Goal: Answer question/provide support: Share knowledge or assist other users

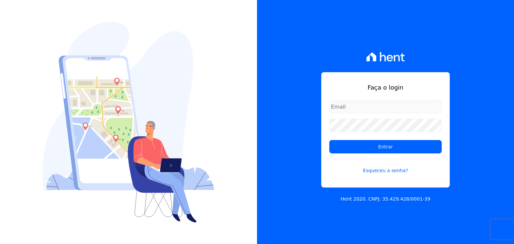
type input "guilherme.farias@priori.com.vc"
click at [258, 13] on div "Faça o login guilherme.farias@priori.com.vc Entrar Esqueceu a senha? Hent 2020.…" at bounding box center [385, 122] width 257 height 244
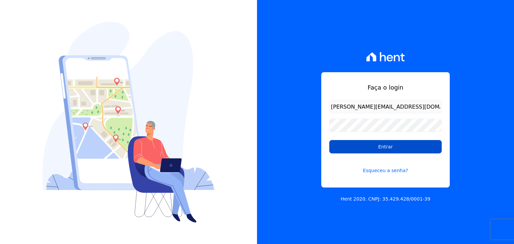
click at [370, 149] on input "Entrar" at bounding box center [385, 146] width 112 height 13
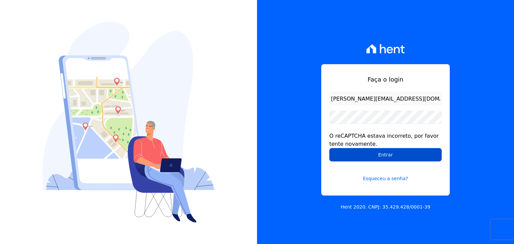
click at [360, 152] on input "Entrar" at bounding box center [385, 154] width 112 height 13
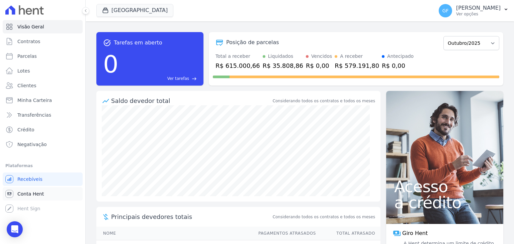
click at [34, 195] on span "Conta Hent" at bounding box center [30, 194] width 26 height 7
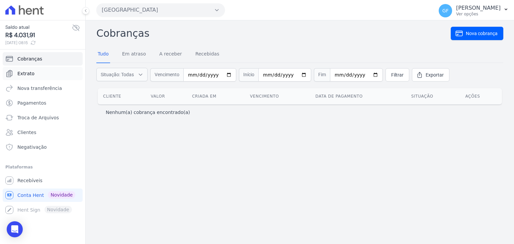
click at [29, 74] on span "Extrato" at bounding box center [25, 73] width 17 height 7
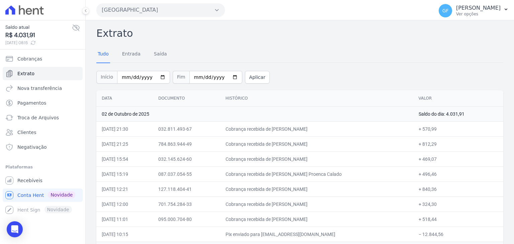
drag, startPoint x: 289, startPoint y: 125, endPoint x: 416, endPoint y: 124, distance: 126.9
click at [415, 124] on tr "02/10/2025, 21:30 032.811.493-67 Cobrança recebida de DANIELA DE SOUSA DANTAS +…" at bounding box center [299, 129] width 407 height 15
drag, startPoint x: 284, startPoint y: 141, endPoint x: 437, endPoint y: 139, distance: 153.0
click at [437, 139] on tr "02/10/2025, 21:25 784.863.944-49 Cobrança recebida de Iranilda Maria de Lima + …" at bounding box center [299, 144] width 407 height 15
drag, startPoint x: 282, startPoint y: 159, endPoint x: 354, endPoint y: 160, distance: 72.3
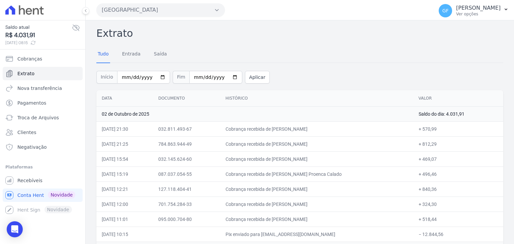
click at [354, 160] on td "Cobrança recebida de Jose Porfirio de Lima Neto" at bounding box center [316, 159] width 193 height 15
drag, startPoint x: 301, startPoint y: 174, endPoint x: 416, endPoint y: 173, distance: 115.5
click at [416, 173] on tr "02/10/2025, 15:19 087.037.054-55 Cobrança recebida de Priscila Torres Proenca C…" at bounding box center [299, 174] width 407 height 15
drag, startPoint x: 286, startPoint y: 190, endPoint x: 448, endPoint y: 188, distance: 162.4
click at [448, 188] on tr "02/10/2025, 12:21 127.118.404-41 Cobrança recebida de Ester Muniz da Silva + 84…" at bounding box center [299, 189] width 407 height 15
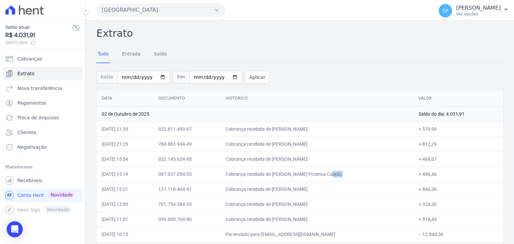
drag, startPoint x: 287, startPoint y: 205, endPoint x: 477, endPoint y: 205, distance: 190.8
click at [477, 205] on tr "02/10/2025, 12:00 701.754.284-33 Cobrança recebida de IGOR CESAR MEDEIROS DA SI…" at bounding box center [299, 204] width 407 height 15
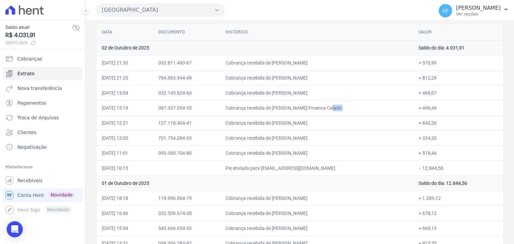
scroll to position [67, 0]
click at [8, 235] on div "Open Intercom Messenger" at bounding box center [15, 230] width 18 height 18
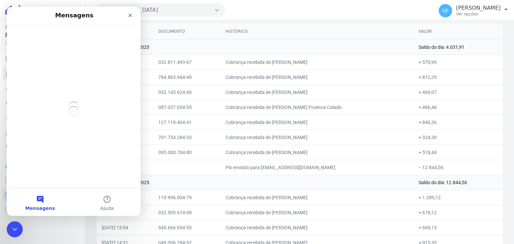
scroll to position [0, 0]
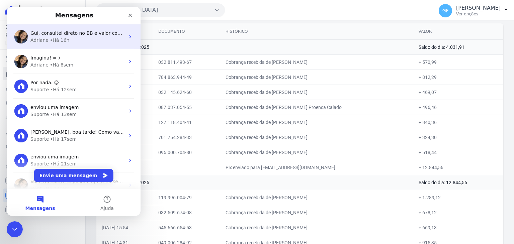
click at [62, 34] on span "Gui, consultei direto no BB e valor consta em aberto: O comprovante enviado tra…" at bounding box center [194, 32] width 329 height 5
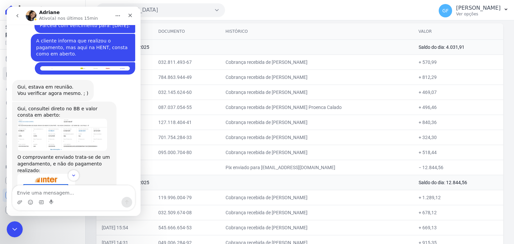
scroll to position [5189, 0]
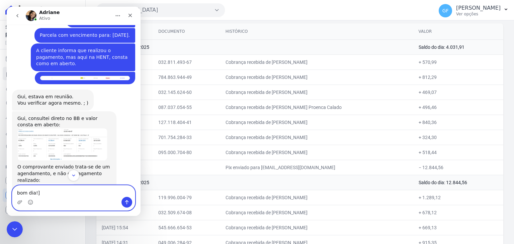
type textarea "bom dia!"
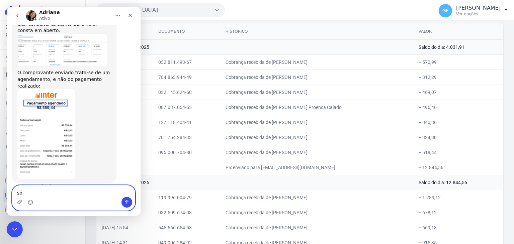
scroll to position [5285, 0]
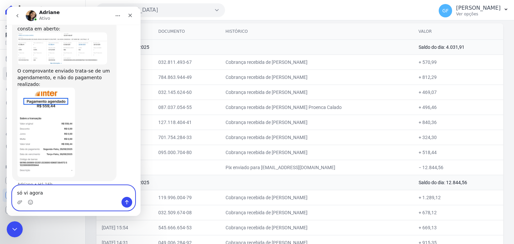
type textarea "só vi agora"
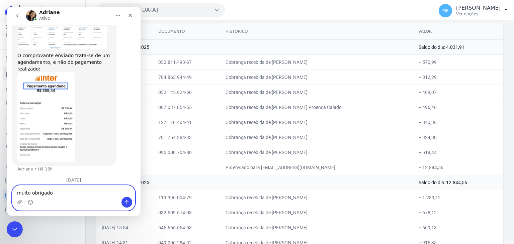
type textarea "muito obrigado!"
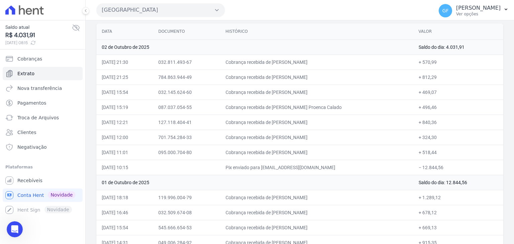
scroll to position [5315, 0]
click at [456, 17] on div "GF Guilherme Farias Ver opções" at bounding box center [470, 10] width 62 height 13
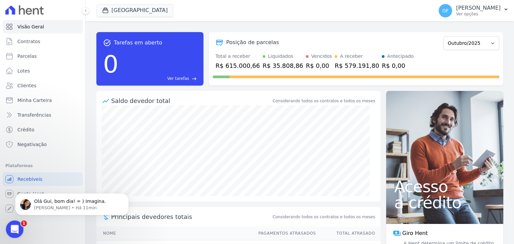
click at [12, 229] on icon "Abertura do Messenger da Intercom" at bounding box center [13, 228] width 11 height 11
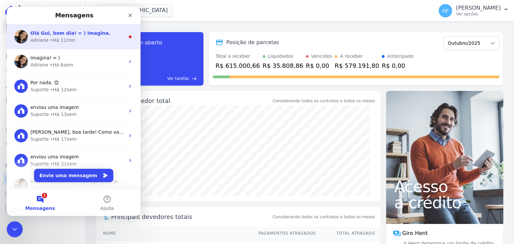
click at [54, 40] on div "• Há 11min" at bounding box center [62, 40] width 25 height 7
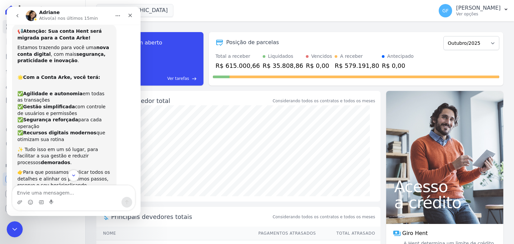
scroll to position [1, 0]
click at [71, 178] on icon "Scroll to bottom" at bounding box center [74, 176] width 6 height 6
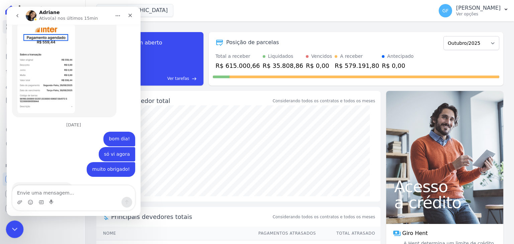
scroll to position [5254, 0]
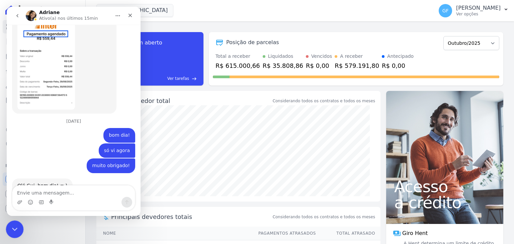
click at [11, 228] on icon "Encerramento do Messenger da Intercom" at bounding box center [14, 229] width 8 height 8
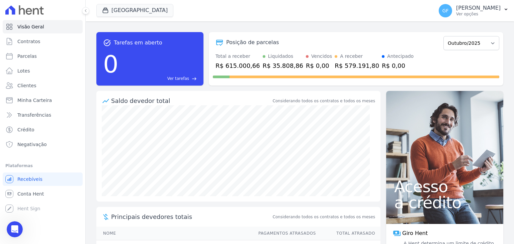
scroll to position [0, 0]
click at [472, 6] on p "[PERSON_NAME]" at bounding box center [478, 8] width 45 height 7
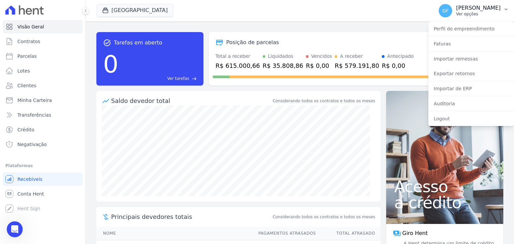
scroll to position [5254, 0]
click at [458, 72] on link "Exportar retornos" at bounding box center [472, 74] width 86 height 12
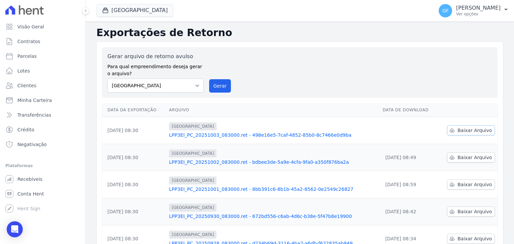
click at [451, 132] on icon at bounding box center [452, 130] width 5 height 5
click at [481, 19] on button "GF Guilherme Farias Ver opções" at bounding box center [474, 10] width 81 height 19
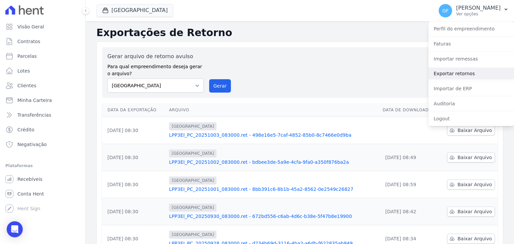
click at [452, 75] on link "Exportar retornos" at bounding box center [472, 74] width 86 height 12
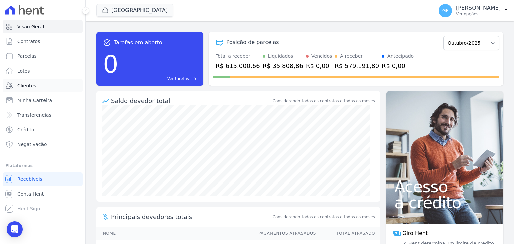
click at [16, 87] on link "Clientes" at bounding box center [43, 85] width 80 height 13
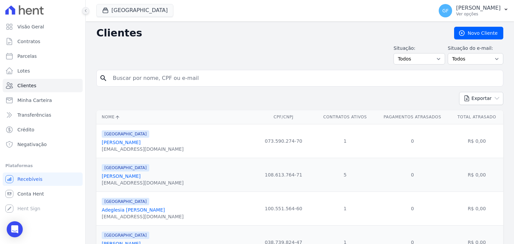
click at [84, 12] on icon at bounding box center [86, 11] width 4 height 4
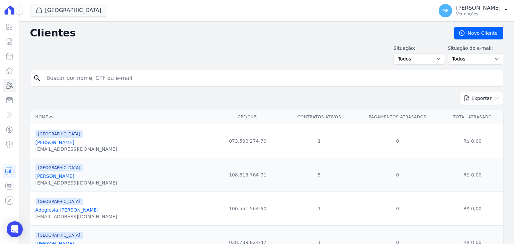
click at [83, 78] on input "search" at bounding box center [272, 78] width 458 height 13
type input "[PERSON_NAME]"
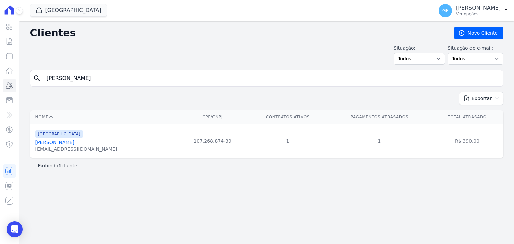
click at [64, 147] on div "[EMAIL_ADDRESS][DOMAIN_NAME]" at bounding box center [76, 149] width 82 height 7
click at [66, 144] on link "[PERSON_NAME]" at bounding box center [54, 142] width 39 height 5
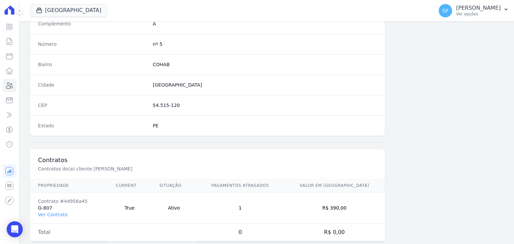
scroll to position [380, 0]
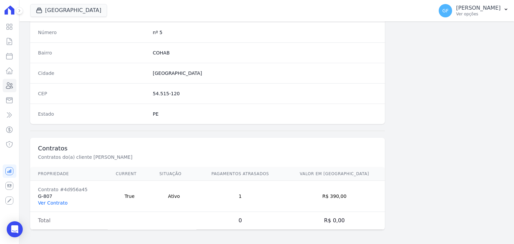
click at [54, 201] on link "Ver Contrato" at bounding box center [52, 203] width 29 height 5
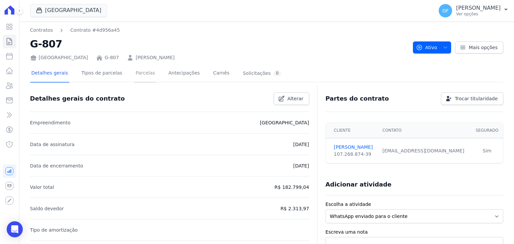
click at [139, 69] on link "Parcelas" at bounding box center [145, 74] width 22 height 18
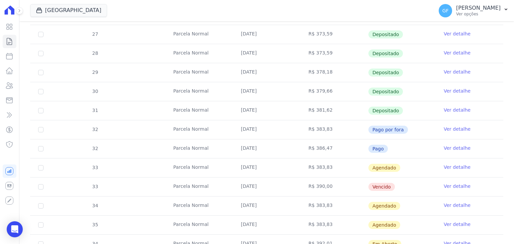
scroll to position [214, 0]
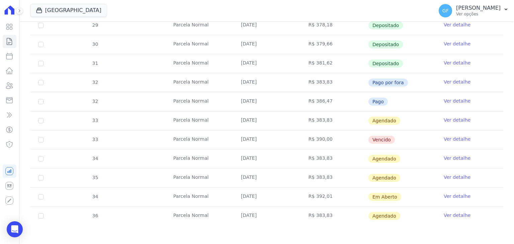
drag, startPoint x: 237, startPoint y: 139, endPoint x: 417, endPoint y: 139, distance: 179.8
click at [417, 139] on tr "33 Parcela Normal 30/09/2025 R$ 390,00 Vencido Ver detalhe" at bounding box center [266, 139] width 473 height 19
click at [376, 136] on span "Vencido" at bounding box center [382, 140] width 26 height 8
click at [400, 136] on td "Vencido" at bounding box center [402, 140] width 68 height 19
click at [10, 227] on div "Open Intercom Messenger" at bounding box center [15, 230] width 18 height 18
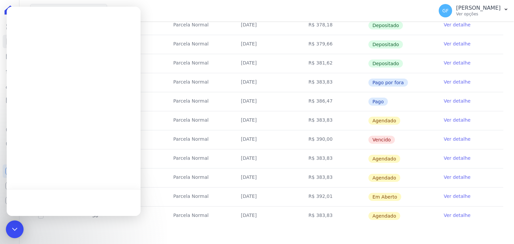
scroll to position [0, 0]
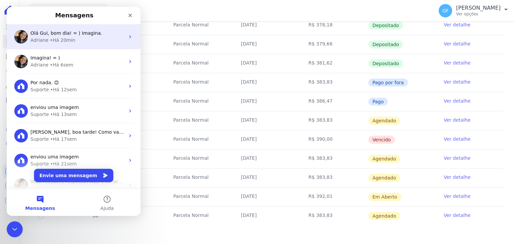
click at [65, 41] on div "• Há 20min" at bounding box center [62, 40] width 25 height 7
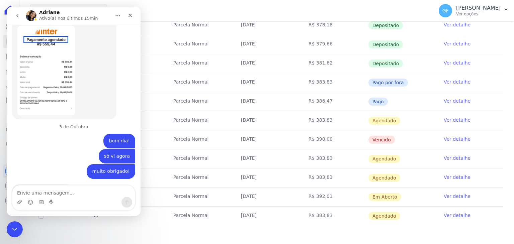
scroll to position [5254, 0]
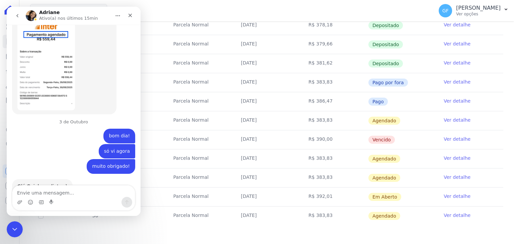
type textarea "B"
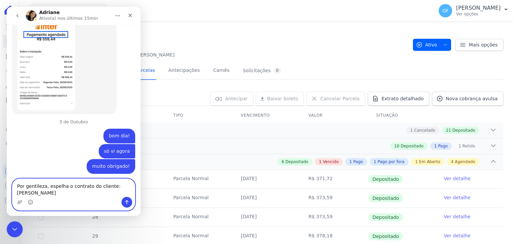
scroll to position [0, 0]
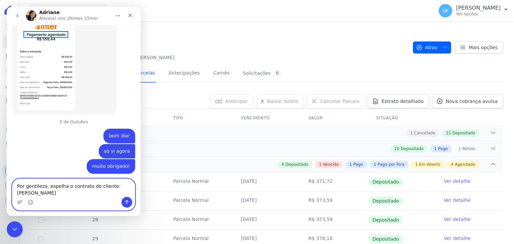
type textarea "Por gentileza, espelha o contrato do cliente: Victor Wan"
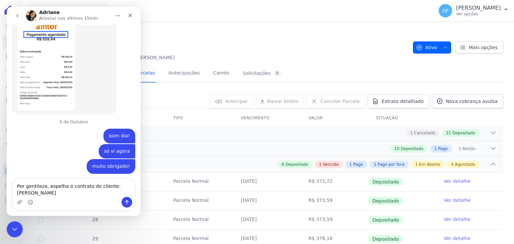
click at [208, 49] on h2 "G-807" at bounding box center [219, 43] width 378 height 15
drag, startPoint x: 198, startPoint y: 64, endPoint x: 133, endPoint y: 59, distance: 65.4
click at [177, 37] on h2 "G-807" at bounding box center [219, 43] width 378 height 15
click at [13, 232] on div "Encerramento do Messenger da Intercom" at bounding box center [14, 229] width 16 height 16
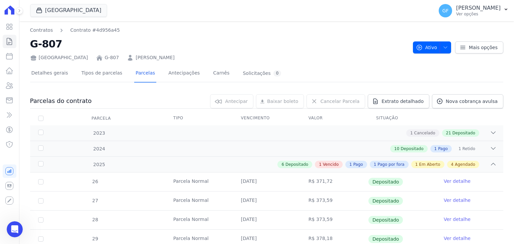
drag, startPoint x: 118, startPoint y: 58, endPoint x: 192, endPoint y: 59, distance: 74.3
click at [192, 59] on div "Parque Candeias G-807 Victor Wanderley Albuquerque" at bounding box center [219, 57] width 378 height 10
copy link "[PERSON_NAME]"
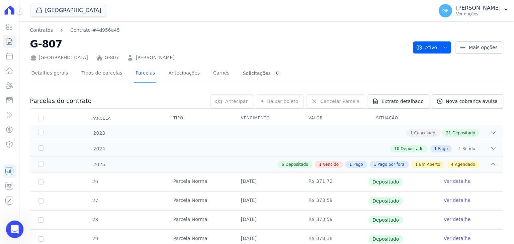
drag, startPoint x: 15, startPoint y: 228, endPoint x: 30, endPoint y: 449, distance: 220.8
click at [15, 228] on icon "Abertura do Messenger da Intercom" at bounding box center [13, 228] width 11 height 11
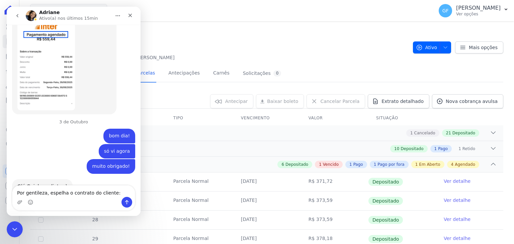
type textarea "Por gentileza, espelha o contrato do cliente: [PERSON_NAME]"
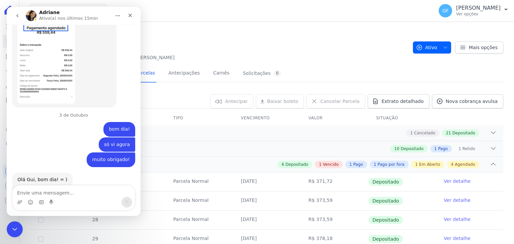
scroll to position [5281, 0]
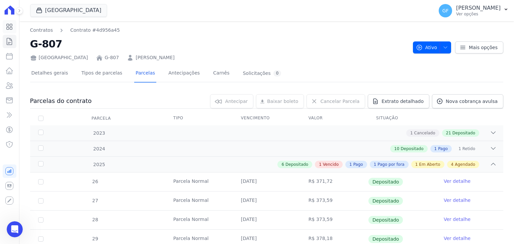
click at [10, 28] on icon at bounding box center [10, 27] width 6 height 6
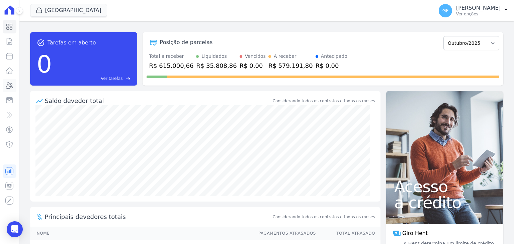
click at [12, 92] on link "Clientes" at bounding box center [10, 85] width 14 height 13
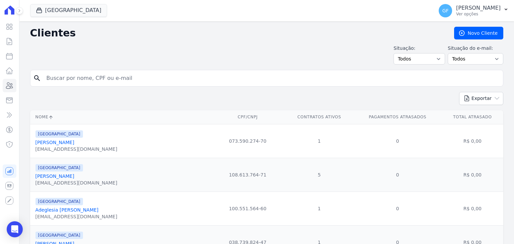
click at [81, 79] on input "search" at bounding box center [272, 78] width 458 height 13
type input "[PERSON_NAME]"
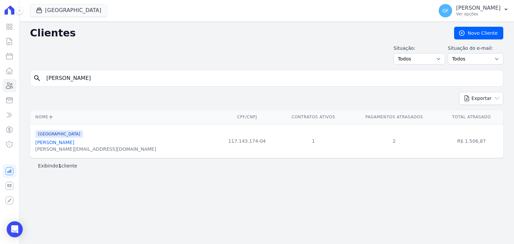
click at [57, 145] on link "[PERSON_NAME]" at bounding box center [54, 142] width 39 height 5
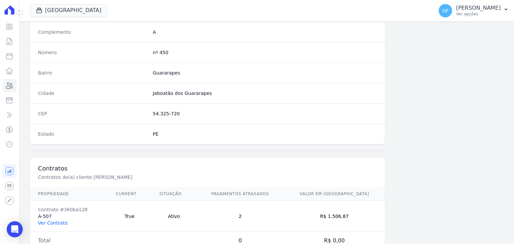
scroll to position [380, 0]
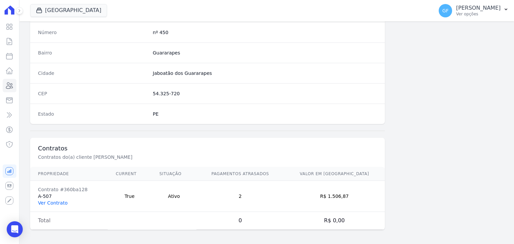
click at [63, 204] on link "Ver Contrato" at bounding box center [52, 203] width 29 height 5
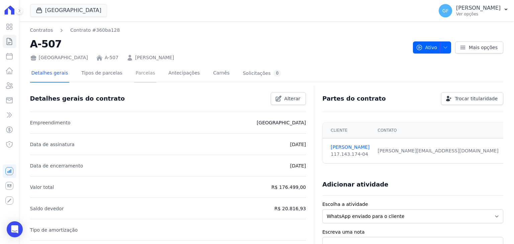
click at [134, 77] on link "Parcelas" at bounding box center [145, 74] width 22 height 18
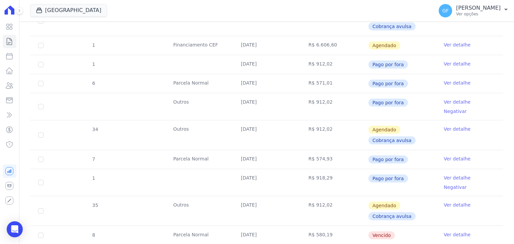
scroll to position [536, 0]
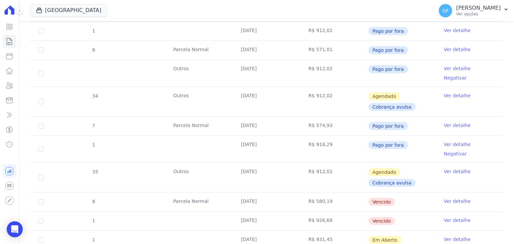
drag, startPoint x: 237, startPoint y: 100, endPoint x: 391, endPoint y: 126, distance: 155.7
click at [391, 126] on tbody "5 [GEOGRAPHIC_DATA] [DATE] R$ 536,26 Pago por fora Ver detalhe Negativar 27 Out…" at bounding box center [266, 25] width 473 height 744
click at [302, 212] on td "R$ 926,68" at bounding box center [335, 221] width 68 height 19
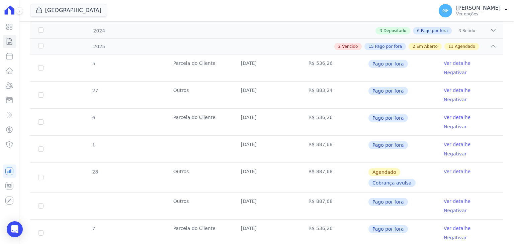
scroll to position [0, 0]
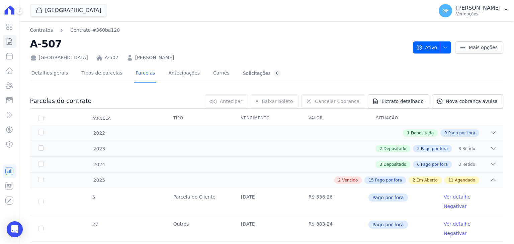
drag, startPoint x: 195, startPoint y: 62, endPoint x: 126, endPoint y: 63, distance: 69.3
drag, startPoint x: 293, startPoint y: 54, endPoint x: 182, endPoint y: 53, distance: 110.8
click at [293, 54] on div "Parque Candeias A-507 Letícia Nascimento Soares da Silva" at bounding box center [219, 57] width 378 height 10
drag, startPoint x: 195, startPoint y: 56, endPoint x: 119, endPoint y: 60, distance: 75.8
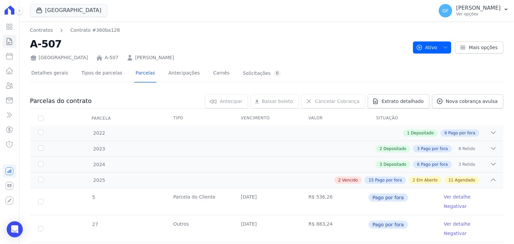
click at [119, 60] on div "Parque Candeias A-507 Letícia Nascimento Soares da Silva" at bounding box center [219, 57] width 378 height 10
copy link "[PERSON_NAME]"
click at [18, 227] on icon "Open Intercom Messenger" at bounding box center [14, 229] width 9 height 9
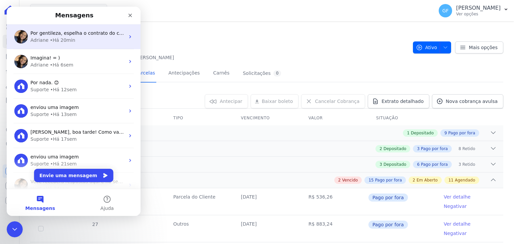
click at [70, 44] on div "Por gentileza, espelha o contrato do cliente: Victor Wanderley Albuquerque Adri…" at bounding box center [74, 36] width 134 height 25
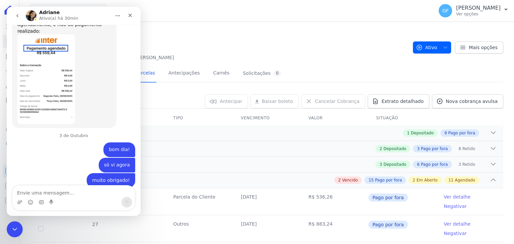
scroll to position [5265, 0]
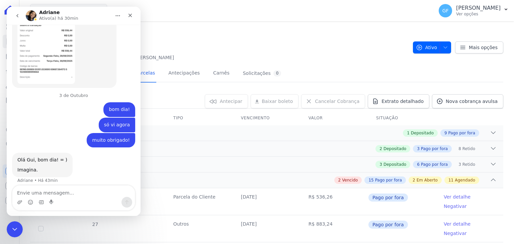
type textarea "[PERSON_NAME]"
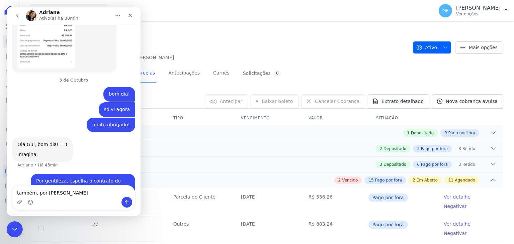
type textarea "também, por [PERSON_NAME]"
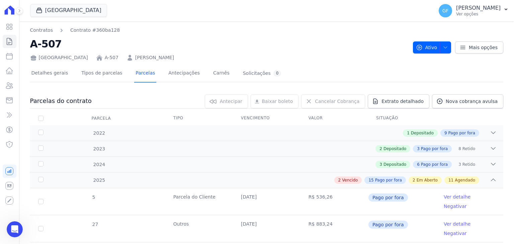
scroll to position [5296, 0]
click at [7, 24] on icon at bounding box center [9, 27] width 8 height 8
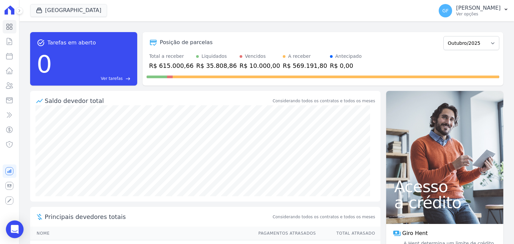
click at [9, 227] on div "Open Intercom Messenger" at bounding box center [15, 230] width 18 height 18
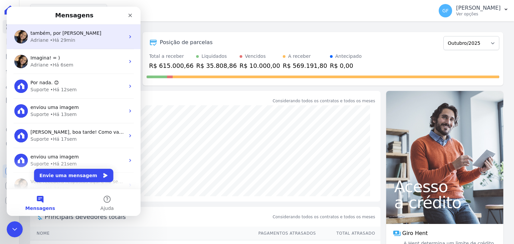
click at [59, 41] on div "• Há 29min" at bounding box center [62, 40] width 25 height 7
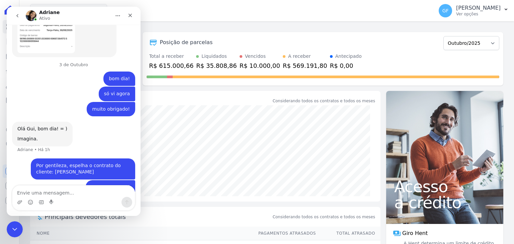
scroll to position [5261, 0]
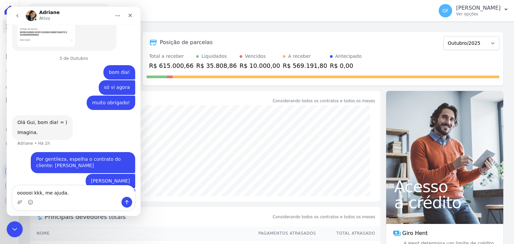
type textarea "oooooi kkk, me ajuda."
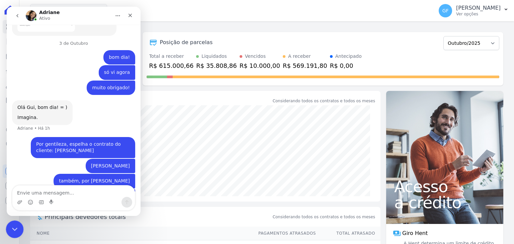
drag, startPoint x: 14, startPoint y: 224, endPoint x: 166, endPoint y: 224, distance: 151.7
click at [14, 222] on div "Encerramento do Messenger da Intercom" at bounding box center [14, 229] width 16 height 16
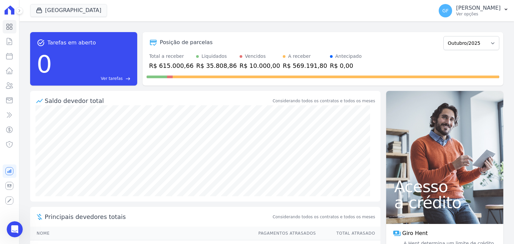
scroll to position [5317, 0]
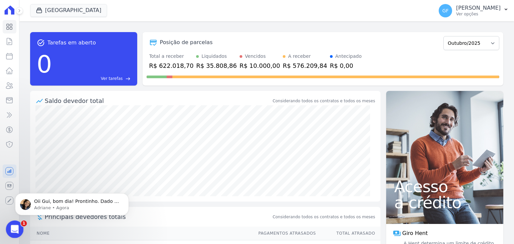
click at [10, 223] on div "Abertura do Messenger da Intercom" at bounding box center [14, 229] width 22 height 22
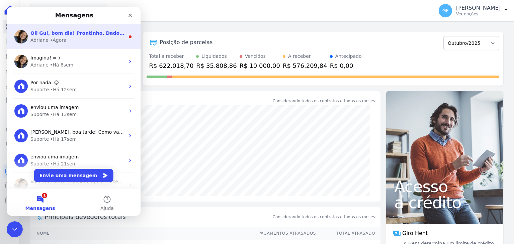
click at [51, 30] on span "Oii Gui, bom dia! Prontinho. Dado o comando para espelhamento para os dois cont…" at bounding box center [151, 32] width 242 height 5
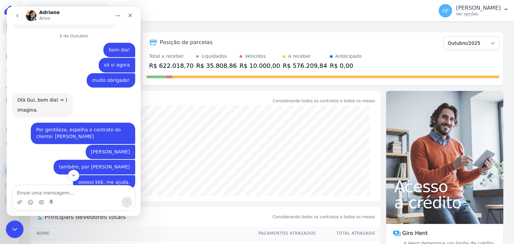
scroll to position [5284, 0]
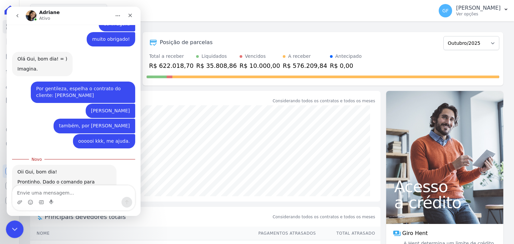
drag, startPoint x: 20, startPoint y: 228, endPoint x: 18, endPoint y: 347, distance: 118.5
click at [21, 228] on div "Encerramento do Messenger da Intercom" at bounding box center [14, 229] width 16 height 16
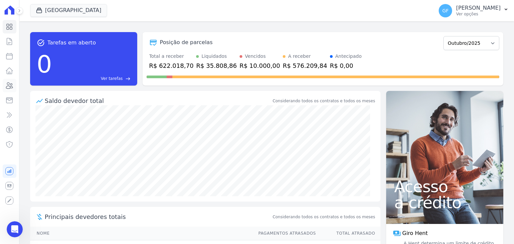
scroll to position [4167, 0]
click at [10, 86] on icon at bounding box center [9, 86] width 8 height 8
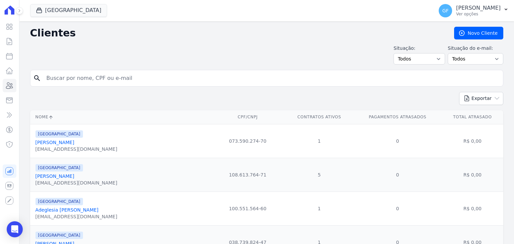
click at [95, 87] on form "search" at bounding box center [266, 81] width 473 height 22
click at [99, 78] on input "search" at bounding box center [272, 78] width 458 height 13
type input "victor wand"
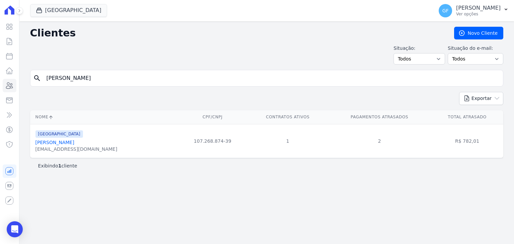
click at [74, 142] on link "Victor Wanderley Albuquerque" at bounding box center [54, 142] width 39 height 5
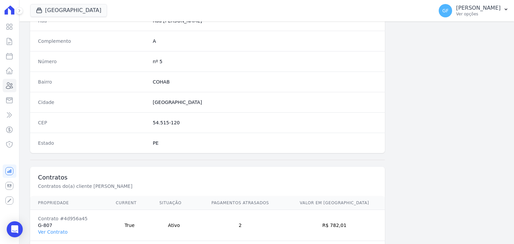
scroll to position [380, 0]
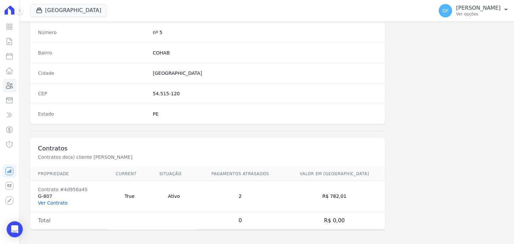
click at [57, 201] on link "Ver Contrato" at bounding box center [52, 203] width 29 height 5
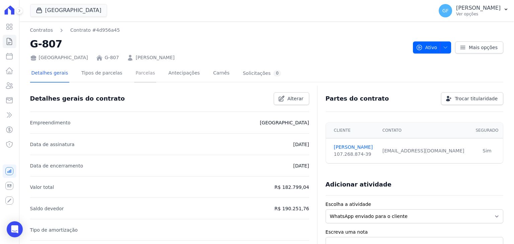
click at [141, 74] on link "Parcelas" at bounding box center [145, 74] width 22 height 18
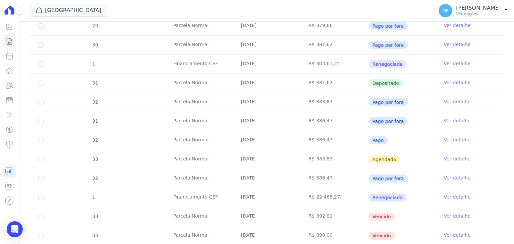
scroll to position [402, 0]
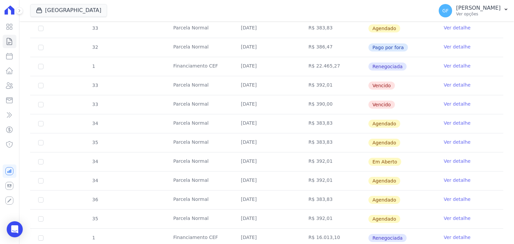
drag, startPoint x: 90, startPoint y: 82, endPoint x: 402, endPoint y: 81, distance: 312.0
click at [402, 81] on tr "33 Parcela Normal 30/09/2025 R$ 392,01 Vencido Ver detalhe" at bounding box center [266, 85] width 473 height 19
click at [419, 84] on td "Vencido" at bounding box center [402, 85] width 68 height 19
click at [444, 84] on link "Ver detalhe" at bounding box center [457, 85] width 27 height 7
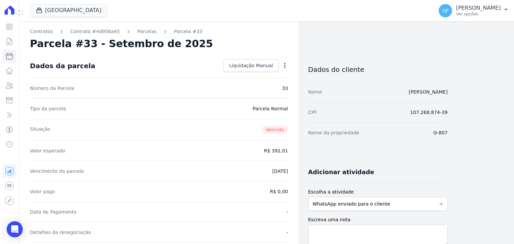
click at [282, 66] on icon "button" at bounding box center [285, 65] width 7 height 7
click at [238, 101] on div "Tipo da parcela Parcela Normal" at bounding box center [159, 108] width 258 height 20
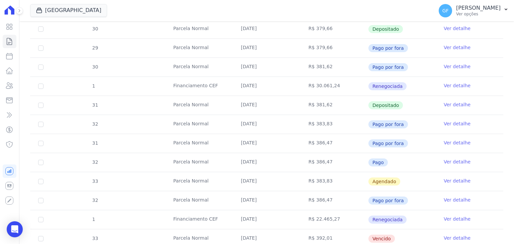
scroll to position [368, 0]
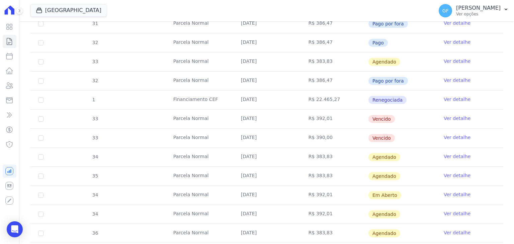
drag, startPoint x: 78, startPoint y: 118, endPoint x: 402, endPoint y: 142, distance: 325.3
click at [402, 142] on tbody "25 Parcela Normal 30/01/2025 R$ 371,72 Depositado Ver detalhe 26 Parcela Normal…" at bounding box center [266, 61] width 473 height 515
click at [417, 132] on td "Vencido" at bounding box center [402, 138] width 68 height 19
click at [15, 231] on icon "Open Intercom Messenger" at bounding box center [15, 229] width 8 height 9
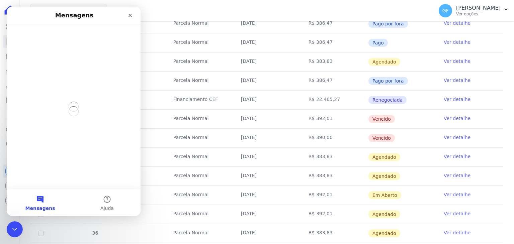
scroll to position [0, 0]
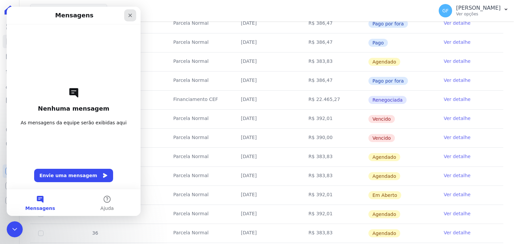
click at [134, 14] on div "Fechar" at bounding box center [130, 15] width 12 height 12
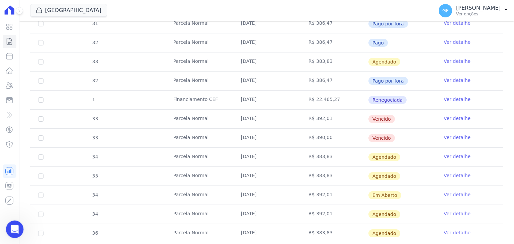
click at [14, 226] on icon "Abertura do Messenger da Intercom" at bounding box center [13, 228] width 5 height 5
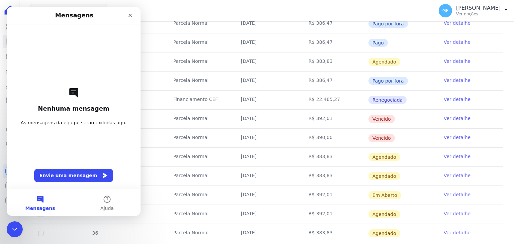
click at [54, 176] on button "Envie uma mensagem" at bounding box center [73, 175] width 79 height 13
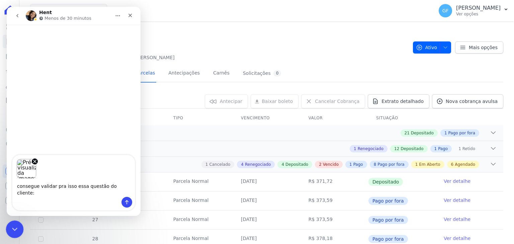
type textarea "consegue validar pra isso essa questão do cliente:"
click at [12, 228] on icon "Encerramento do Messenger da Intercom" at bounding box center [14, 229] width 8 height 8
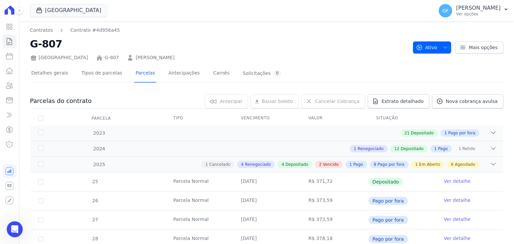
drag, startPoint x: 185, startPoint y: 57, endPoint x: 119, endPoint y: 56, distance: 66.6
click at [119, 56] on div "Parque Candeias G-807 Victor Wanderley Albuquerque" at bounding box center [219, 57] width 378 height 10
copy link "Victor Wanderley Albuquerque"
click at [19, 222] on body "Visão Geral Contratos Parcelas Lotes Clientes Minha Carteira Transferências Cré…" at bounding box center [257, 122] width 514 height 244
click at [11, 223] on div "Abertura do Messenger da Intercom" at bounding box center [14, 229] width 22 height 22
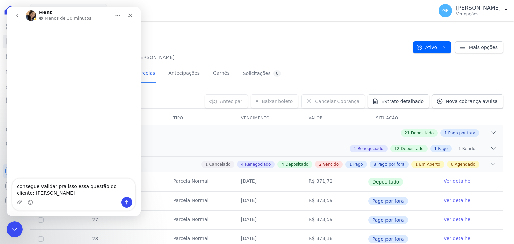
click at [122, 190] on textarea "consegue validar pra isso essa questão do cliente: Victor Wanderley Albuquerque" at bounding box center [73, 188] width 123 height 18
type textarea "consegue validar pra isso essa questão do cliente: Victor Wanderley Albuquerque"
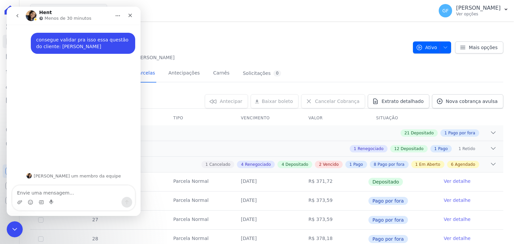
click at [3, 236] on div "Visão Geral Contratos Parcelas Lotes Clientes Minha Carteira Transferências Cré…" at bounding box center [9, 122] width 19 height 244
click at [7, 233] on div "Encerramento do Messenger da Intercom" at bounding box center [14, 229] width 16 height 16
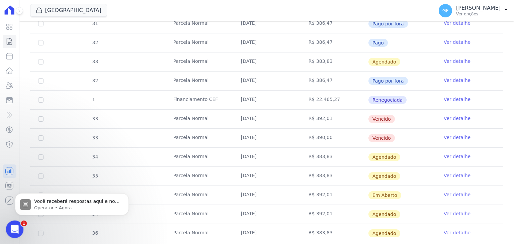
click at [16, 227] on icon "Abertura do Messenger da Intercom" at bounding box center [13, 228] width 11 height 11
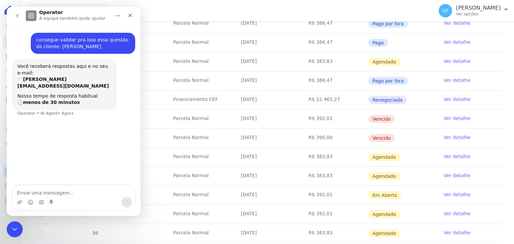
click at [16, 17] on icon "go back" at bounding box center [17, 15] width 5 height 5
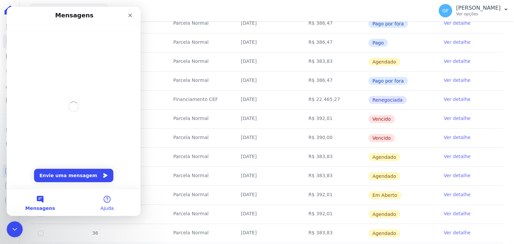
click at [108, 209] on span "Ajuda" at bounding box center [106, 208] width 13 height 5
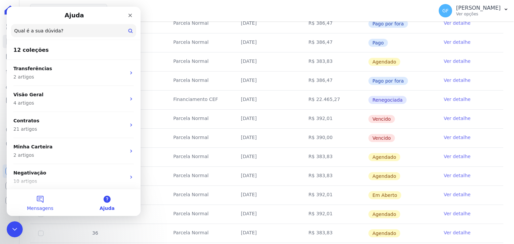
click at [44, 203] on button "Mensagens" at bounding box center [40, 202] width 67 height 27
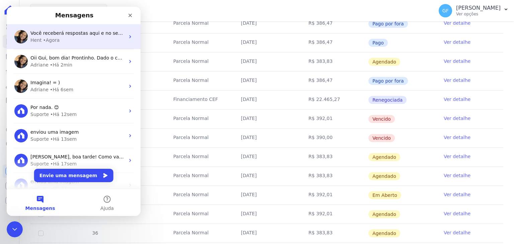
click at [66, 40] on div "Hent • Agora" at bounding box center [77, 40] width 94 height 7
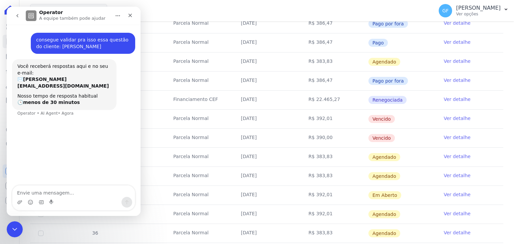
click at [11, 13] on button "go back" at bounding box center [17, 15] width 13 height 13
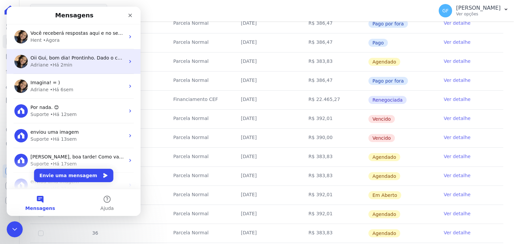
click at [39, 66] on div "Adriane" at bounding box center [39, 65] width 18 height 7
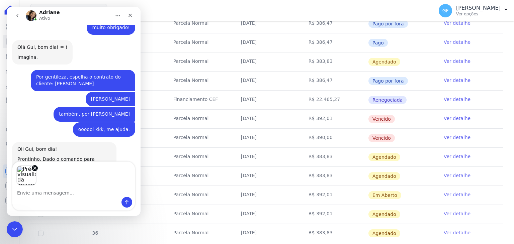
scroll to position [5293, 0]
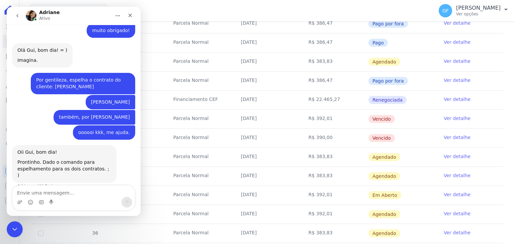
click at [19, 12] on button "go back" at bounding box center [17, 15] width 13 height 13
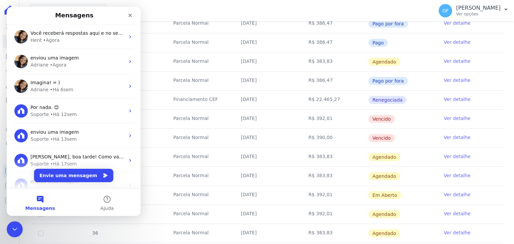
scroll to position [0, 0]
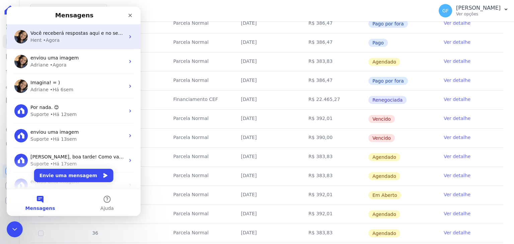
click at [63, 34] on span "Você receberá respostas aqui e no seu e-mail: ✉️ guilherme.farias@priori.com.vc…" at bounding box center [219, 32] width 379 height 5
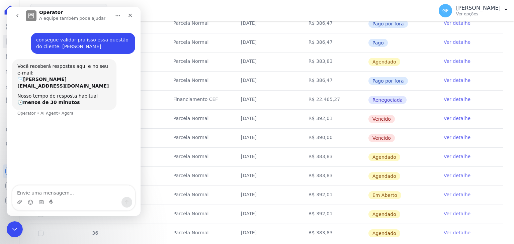
drag, startPoint x: 36, startPoint y: 39, endPoint x: 123, endPoint y: 46, distance: 87.0
click at [123, 46] on div "consegue validar pra isso essa questão do cliente: Victor Wanderley Albuquerque" at bounding box center [83, 43] width 94 height 13
copy div "consegue validar pra isso essa questão do cliente: Victor Wanderley Albuquerque"
click at [12, 15] on button "go back" at bounding box center [17, 15] width 13 height 13
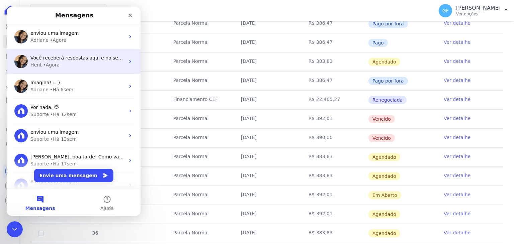
click at [49, 63] on div "• Agora" at bounding box center [51, 65] width 17 height 7
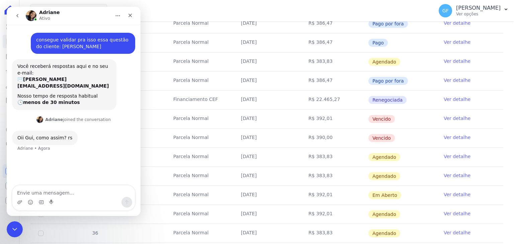
click at [11, 13] on button "go back" at bounding box center [17, 15] width 13 height 13
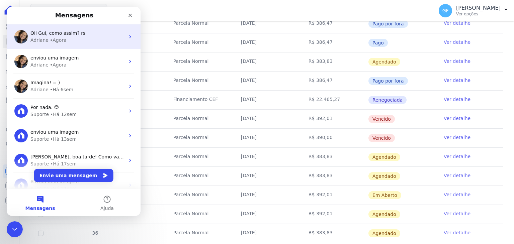
click at [52, 40] on div "• Agora" at bounding box center [58, 40] width 17 height 7
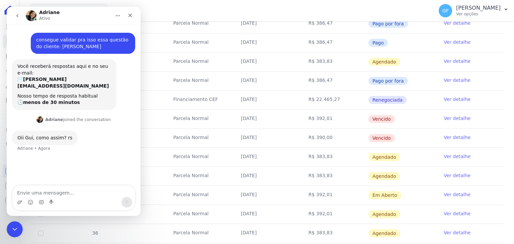
click at [16, 18] on button "go back" at bounding box center [17, 15] width 13 height 13
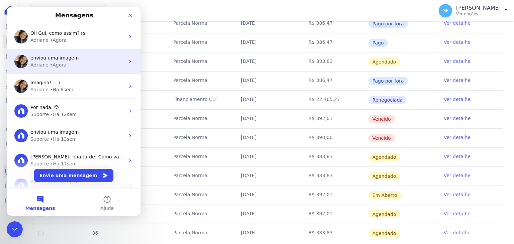
click at [37, 60] on span "enviou uma imagem" at bounding box center [54, 57] width 48 height 5
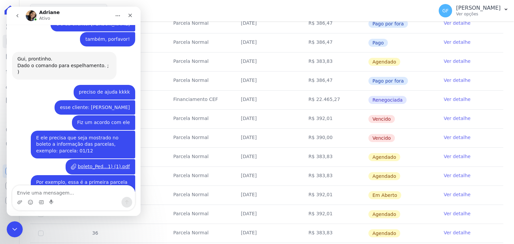
type textarea "consegue validar pra isso essa questão do cliente: Victor Wanderley Albuquerque"
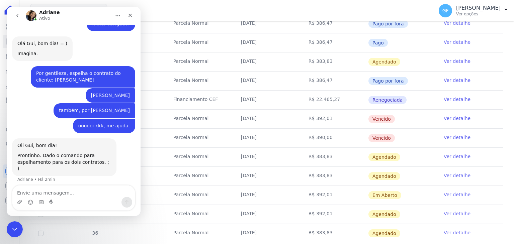
scroll to position [5331, 0]
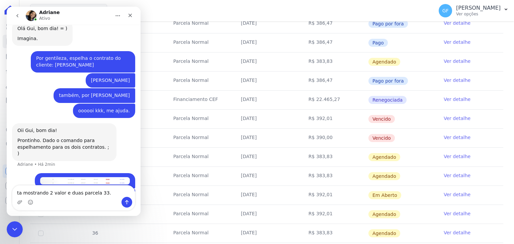
type textarea "ta mostrando 2 valor e duas parcela 33."
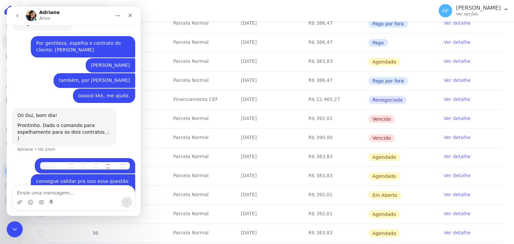
type textarea "D"
type textarea "u"
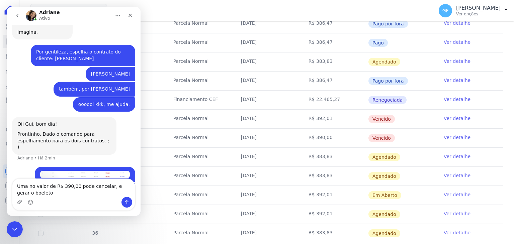
scroll to position [5368, 0]
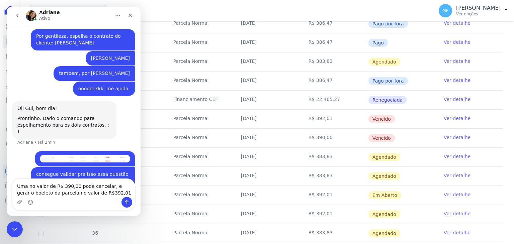
type textarea "Uma no valor de R$ 390,00 pode cancelar, e gerar o boeleto da parcela no valor …"
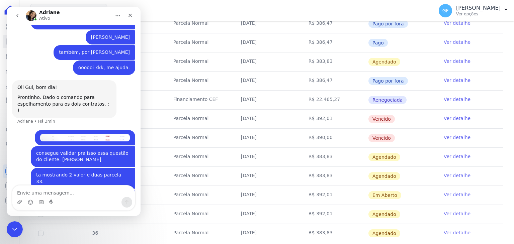
scroll to position [5390, 0]
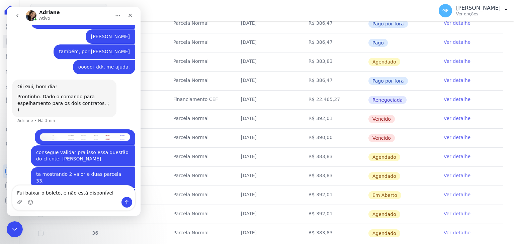
type textarea "Fui baixar o boleto, e não está disponível."
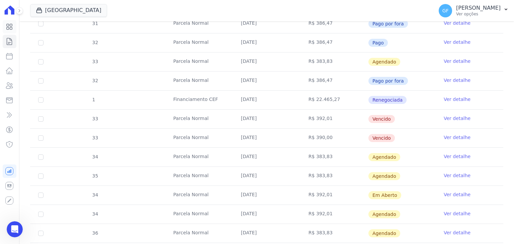
click at [9, 28] on icon at bounding box center [10, 27] width 6 height 6
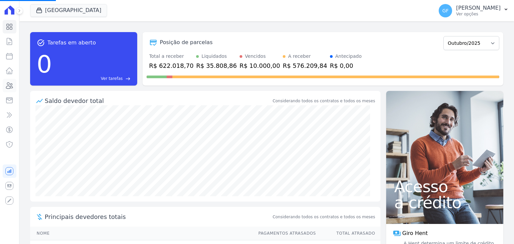
click at [9, 85] on icon at bounding box center [9, 86] width 8 height 8
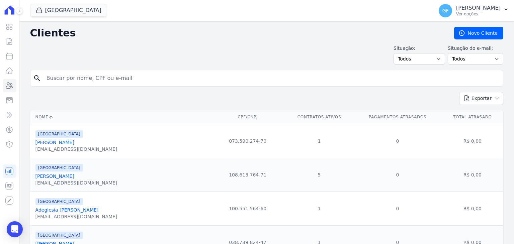
click at [68, 79] on input "search" at bounding box center [272, 78] width 458 height 13
type input "leticia nascim"
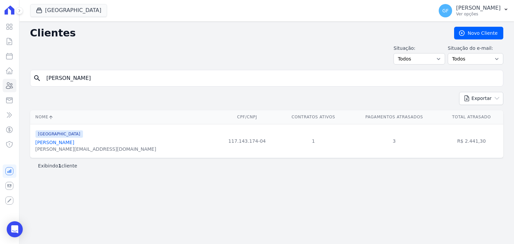
click at [74, 143] on link "Letícia Nascimento Soares Da Silva" at bounding box center [54, 142] width 39 height 5
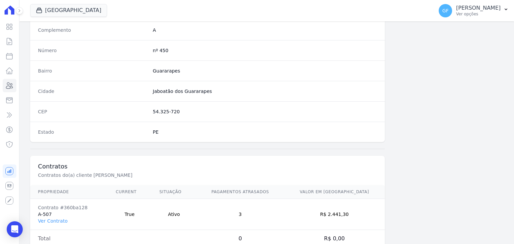
scroll to position [380, 0]
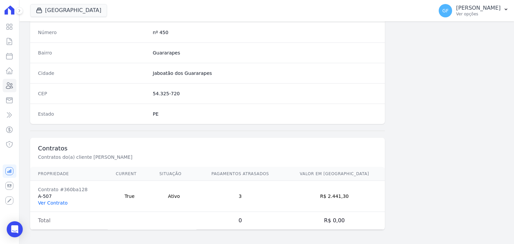
click at [48, 201] on link "Ver Contrato" at bounding box center [52, 203] width 29 height 5
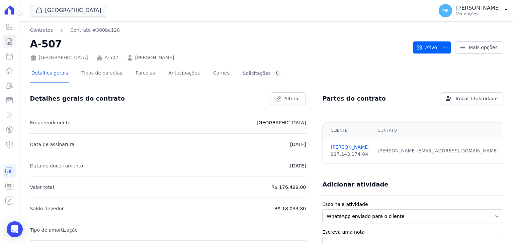
click at [146, 72] on div "Detalhes gerais Tipos de parcelas Parcelas Antecipações Carnês Solicitações 0" at bounding box center [156, 74] width 253 height 18
click at [141, 72] on link "Parcelas" at bounding box center [145, 74] width 22 height 18
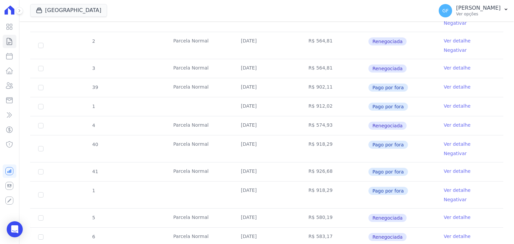
scroll to position [502, 0]
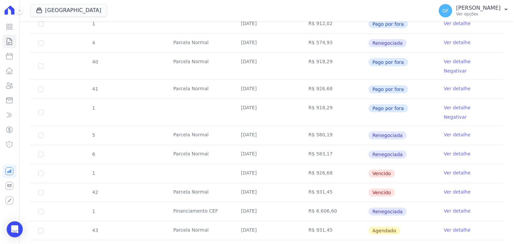
drag, startPoint x: 226, startPoint y: 75, endPoint x: 389, endPoint y: 94, distance: 164.1
click at [389, 94] on tbody "34 Parcela Normal 30/01/2025 R$ 887,68 Pago por fora Ver detalhe Negativar 5 Pa…" at bounding box center [266, 20] width 473 height 669
click at [335, 183] on td "R$ 931,45" at bounding box center [335, 192] width 68 height 19
click at [444, 189] on link "Ver detalhe" at bounding box center [457, 192] width 27 height 7
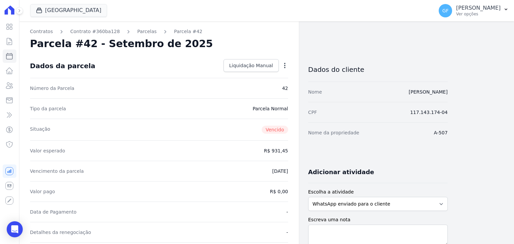
click at [290, 66] on div "Contratos Contrato #360ba128 Parcelas Parcela #42 Parcela #42 - Setembro de 202…" at bounding box center [159, 239] width 280 height 437
click at [286, 65] on icon "button" at bounding box center [285, 65] width 7 height 7
click at [155, 54] on div "Contratos Contrato #360ba128 Parcelas Parcela #42 Parcela #42 - Setembro de 202…" at bounding box center [159, 239] width 280 height 437
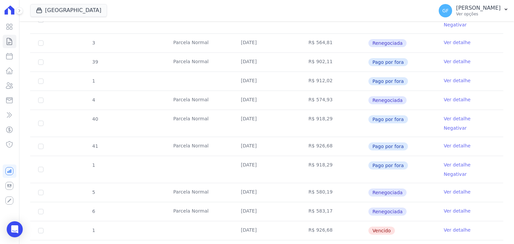
scroll to position [469, 0]
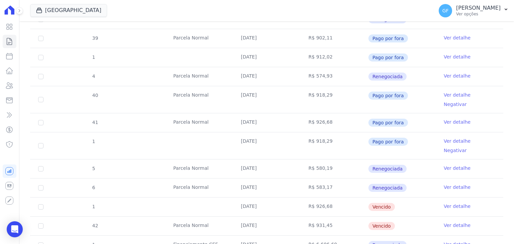
drag, startPoint x: 239, startPoint y: 126, endPoint x: 387, endPoint y: 129, distance: 148.0
click at [387, 217] on tr "42 Parcela Normal 30/09/2025 R$ 931,45 Vencido Ver detalhe" at bounding box center [266, 226] width 473 height 19
drag, startPoint x: 278, startPoint y: 92, endPoint x: 390, endPoint y: 93, distance: 111.8
click at [390, 178] on tr "6 Parcela Normal 30/09/2025 R$ 583,17 Renegociada Ver detalhe" at bounding box center [266, 187] width 473 height 19
click at [424, 179] on td "Renegociada" at bounding box center [402, 188] width 68 height 19
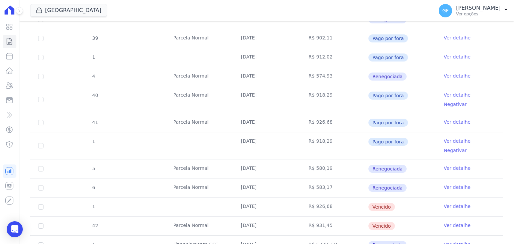
click at [454, 184] on link "Ver detalhe" at bounding box center [457, 187] width 27 height 7
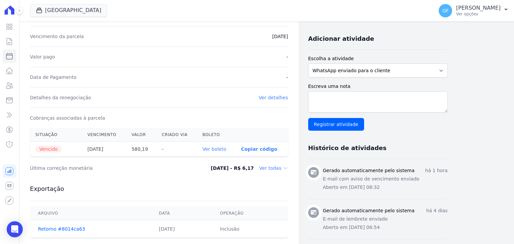
scroll to position [134, 0]
click at [219, 148] on link "Ver boleto" at bounding box center [215, 148] width 24 height 5
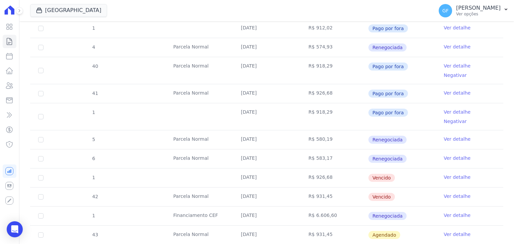
scroll to position [502, 0]
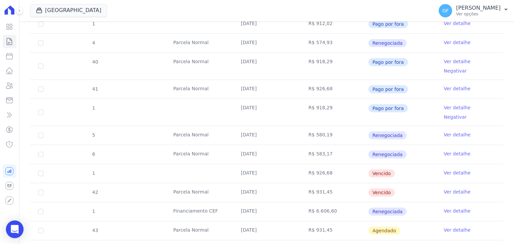
click at [12, 225] on div "Open Intercom Messenger" at bounding box center [15, 230] width 18 height 18
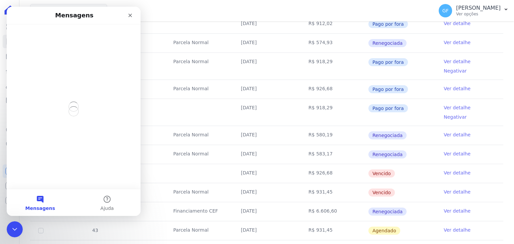
scroll to position [0, 0]
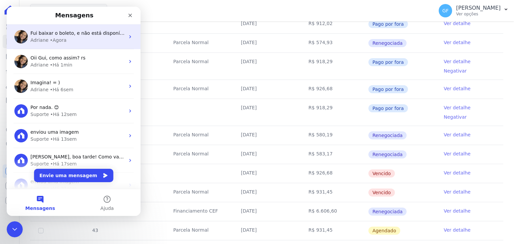
click at [72, 42] on div "Adriane • Agora" at bounding box center [77, 40] width 94 height 7
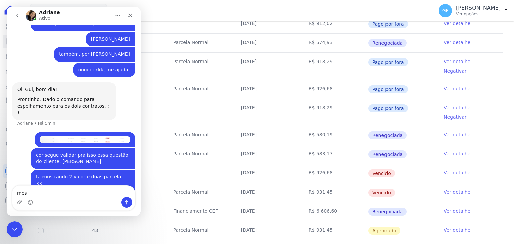
scroll to position [5184, 0]
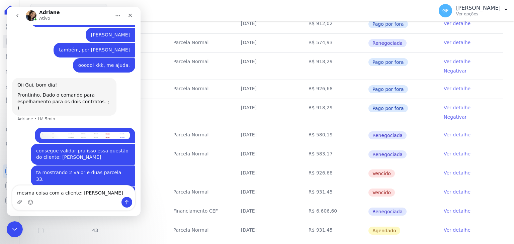
type textarea "mesma coisa com a cliente: Leiticia Nascimento"
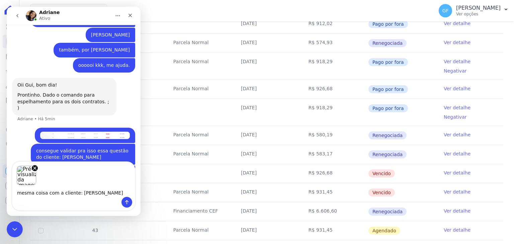
scroll to position [5208, 0]
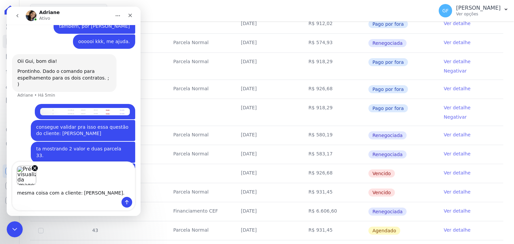
type textarea "mesma coisa com a cliente: Leiticia Nascimento."
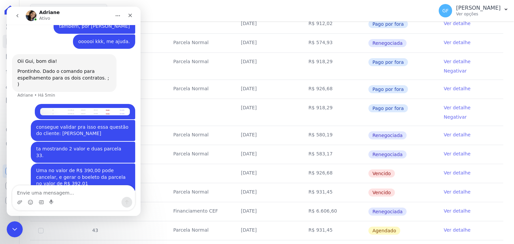
scroll to position [5218, 0]
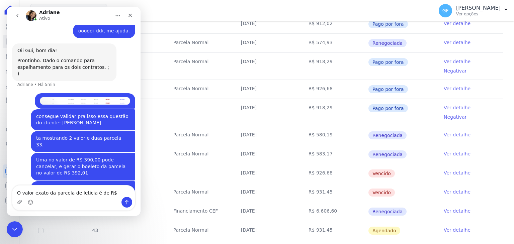
type textarea "O valor exato da parcela de leticia é de R$"
click at [444, 189] on link "Ver detalhe" at bounding box center [457, 192] width 27 height 7
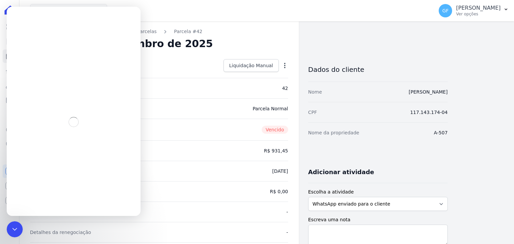
click at [285, 65] on icon "button" at bounding box center [285, 65] width 7 height 7
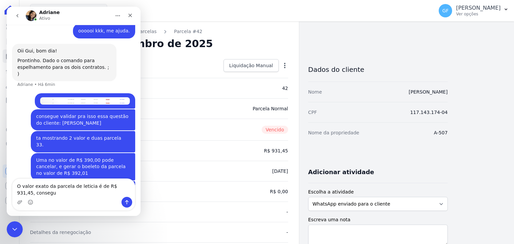
scroll to position [5210, 0]
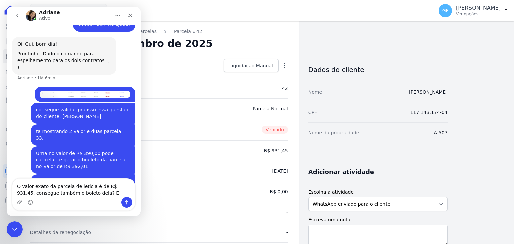
type textarea "O valor exato da parcela de leticia é de R$ 931,45, consegue também o boleto de…"
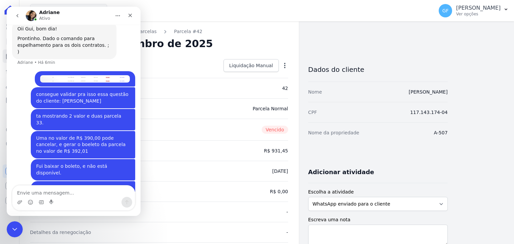
scroll to position [5225, 0]
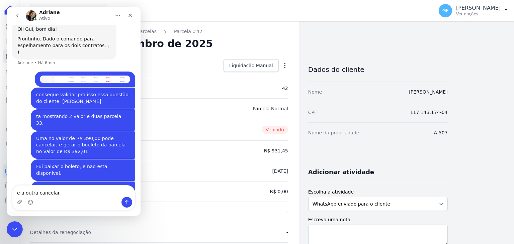
type textarea "e a outra cancelar."
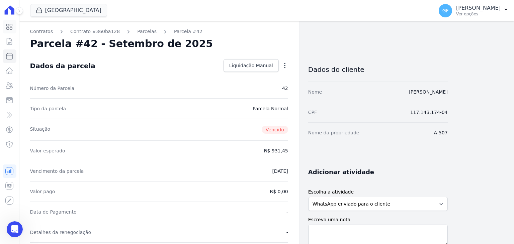
scroll to position [5166, 0]
click at [5, 24] on icon at bounding box center [9, 27] width 8 height 8
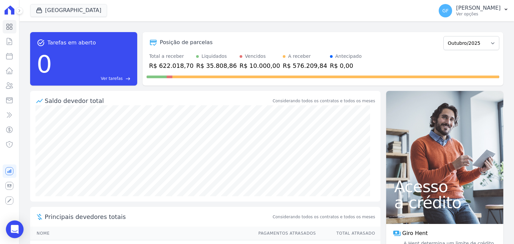
click at [13, 232] on icon "Open Intercom Messenger" at bounding box center [14, 229] width 9 height 9
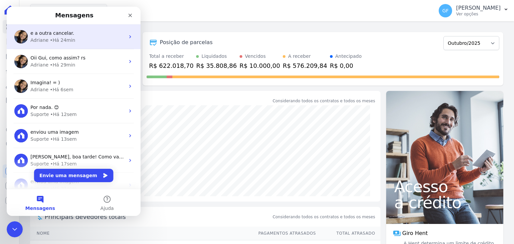
click at [72, 44] on div "Adriane • Há 24min" at bounding box center [77, 40] width 94 height 7
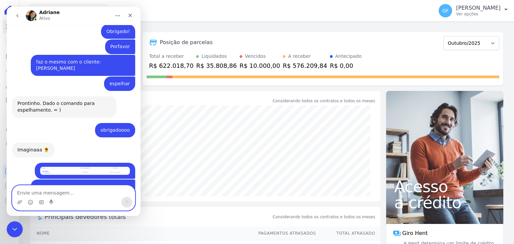
scroll to position [5203, 0]
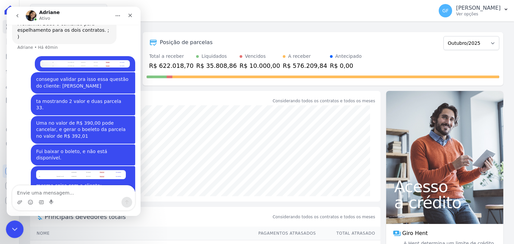
click at [16, 230] on icon "Encerramento do Messenger da Intercom" at bounding box center [14, 229] width 8 height 8
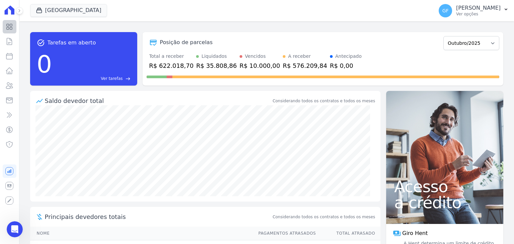
scroll to position [3333, 0]
click at [14, 29] on link "Visão Geral" at bounding box center [10, 26] width 14 height 13
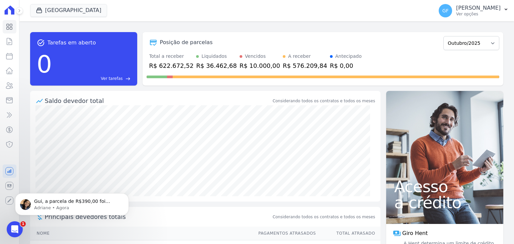
scroll to position [0, 0]
click at [7, 223] on div "Abertura do Messenger da Intercom" at bounding box center [14, 229] width 22 height 22
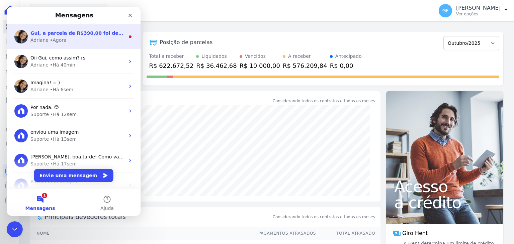
click at [41, 37] on div "Adriane" at bounding box center [39, 40] width 18 height 7
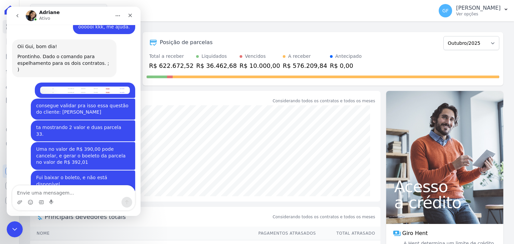
scroll to position [5131, 0]
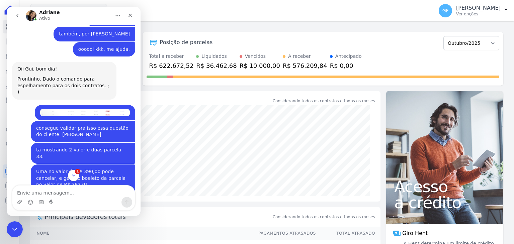
drag, startPoint x: 49, startPoint y: 90, endPoint x: 116, endPoint y: 90, distance: 66.6
click at [116, 125] on div "consegue validar pra isso essa questão do cliente: [PERSON_NAME]" at bounding box center [83, 131] width 94 height 13
copy div "[PERSON_NAME]"
click at [10, 234] on div "Encerramento do Messenger da Intercom" at bounding box center [14, 229] width 16 height 16
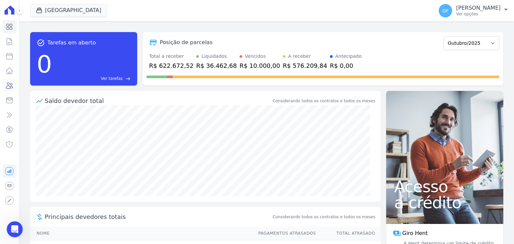
scroll to position [3310, 0]
click at [9, 85] on icon at bounding box center [9, 86] width 8 height 8
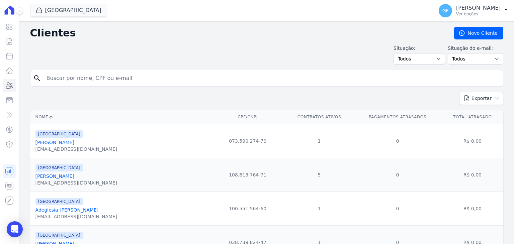
click at [67, 81] on input "search" at bounding box center [272, 78] width 458 height 13
paste input "Victor Wanderley Albuquerque"
type input "Victor Wanderley Albuquerque"
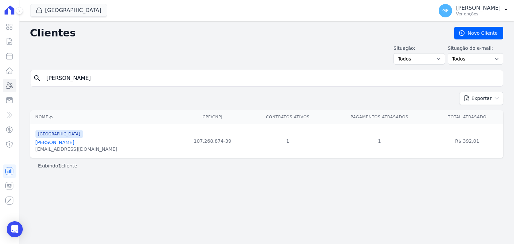
click at [46, 141] on link "Victor Wanderley Albuquerque" at bounding box center [54, 142] width 39 height 5
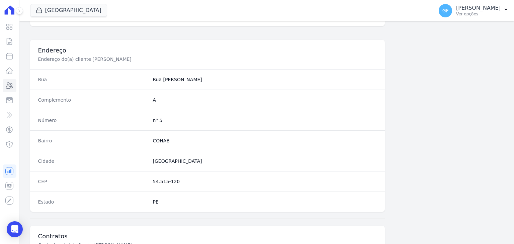
scroll to position [368, 0]
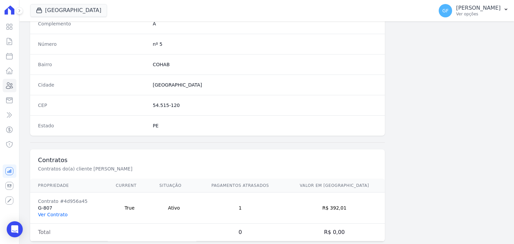
click at [43, 213] on link "Ver Contrato" at bounding box center [52, 214] width 29 height 5
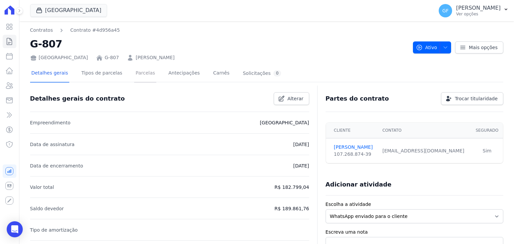
click at [142, 75] on link "Parcelas" at bounding box center [145, 74] width 22 height 18
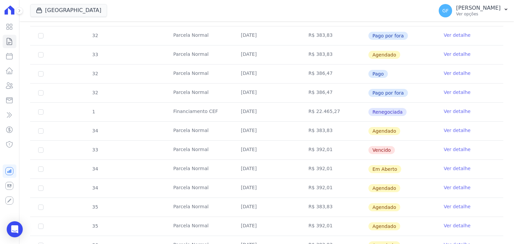
scroll to position [368, 0]
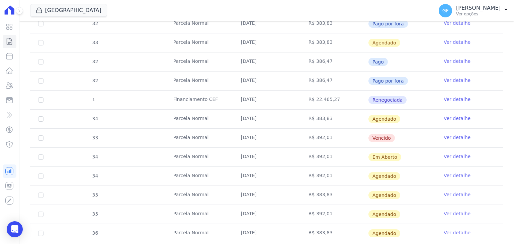
drag, startPoint x: 240, startPoint y: 136, endPoint x: 373, endPoint y: 133, distance: 133.6
click at [373, 133] on tr "33 Parcela Normal 30/09/2025 R$ 392,01 Vencido Ver detalhe" at bounding box center [266, 138] width 473 height 19
click at [23, 229] on div "25 Parcela Normal 30/01/2025 R$ 371,72 Depositado Ver detalhe 26 Parcela Normal…" at bounding box center [266, 52] width 495 height 501
click at [18, 229] on icon "Open Intercom Messenger" at bounding box center [14, 229] width 9 height 9
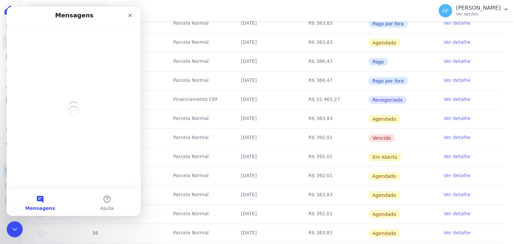
scroll to position [0, 0]
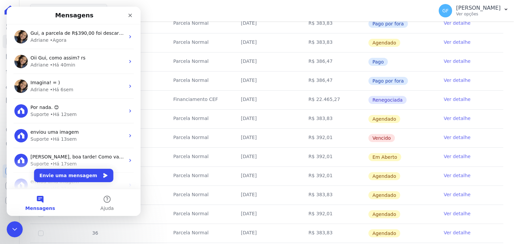
click at [444, 137] on link "Ver detalhe" at bounding box center [457, 137] width 27 height 7
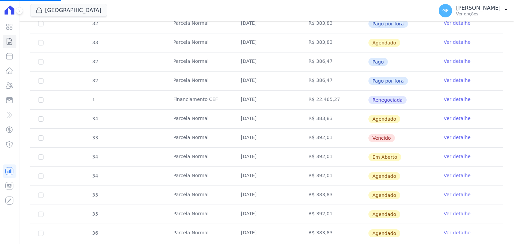
click at [447, 135] on link "Ver detalhe" at bounding box center [457, 137] width 27 height 7
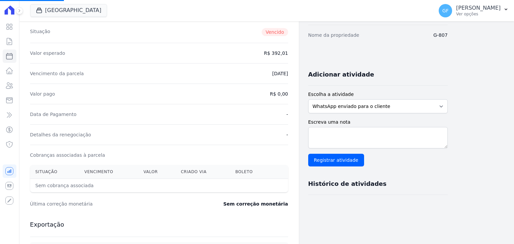
scroll to position [100, 0]
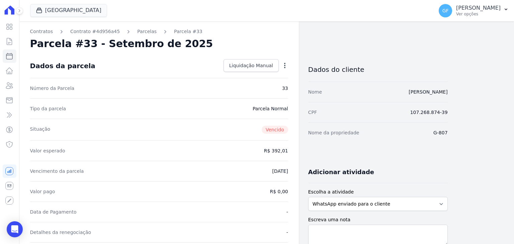
click at [284, 62] on div "Open options Alterar" at bounding box center [283, 66] width 9 height 11
click at [284, 65] on icon "button" at bounding box center [285, 65] width 7 height 7
click at [284, 69] on icon "button" at bounding box center [285, 65] width 7 height 7
click at [285, 67] on icon "button" at bounding box center [285, 65] width 7 height 7
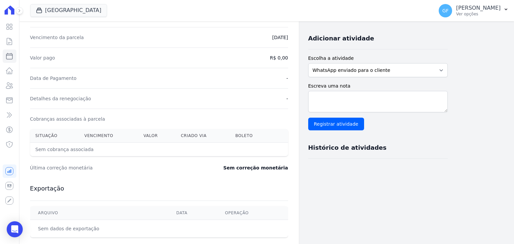
scroll to position [0, 0]
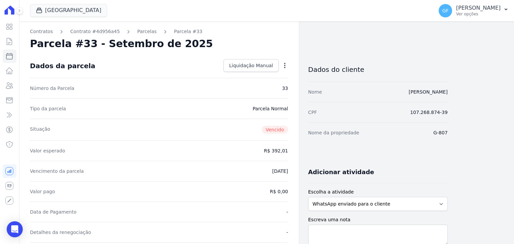
click at [285, 65] on icon "button" at bounding box center [285, 65] width 7 height 7
click at [285, 64] on icon "button" at bounding box center [285, 65] width 7 height 7
click at [285, 64] on icon "button" at bounding box center [284, 65] width 1 height 5
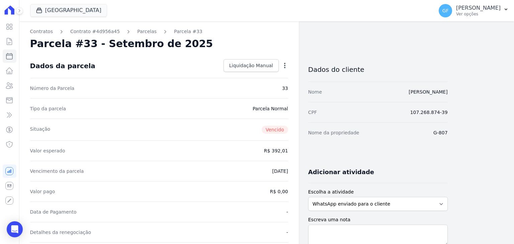
click at [285, 64] on icon "button" at bounding box center [284, 65] width 1 height 5
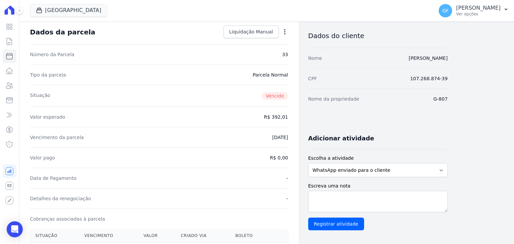
scroll to position [33, 0]
click at [285, 30] on icon "button" at bounding box center [284, 31] width 1 height 5
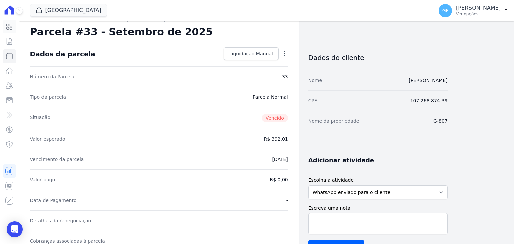
scroll to position [0, 0]
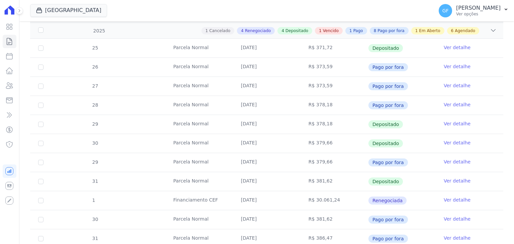
scroll to position [335, 0]
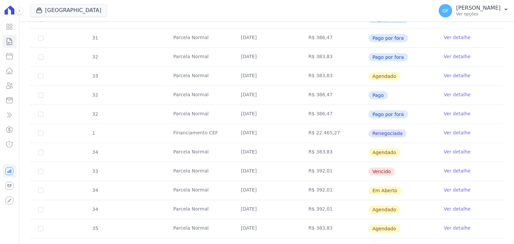
drag, startPoint x: 169, startPoint y: 174, endPoint x: 424, endPoint y: 173, distance: 255.4
click at [418, 177] on tr "33 Parcela Normal 30/09/2025 R$ 392,01 Vencido Ver detalhe" at bounding box center [266, 171] width 473 height 19
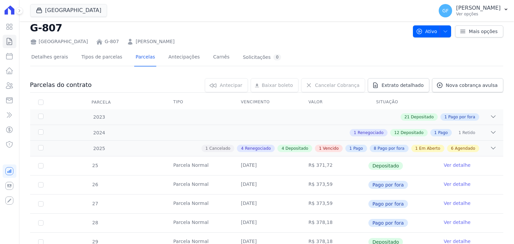
scroll to position [0, 0]
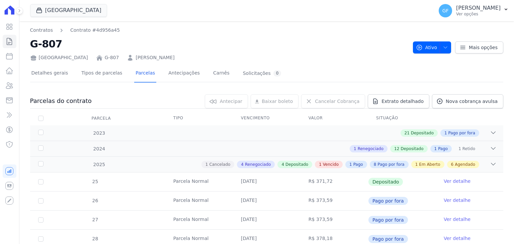
drag, startPoint x: 187, startPoint y: 59, endPoint x: 118, endPoint y: 57, distance: 69.3
click at [117, 58] on div "Parque Candeias G-807 Victor Wanderley Albuquerque" at bounding box center [219, 57] width 378 height 10
copy link "Victor Wanderley Albuquerque"
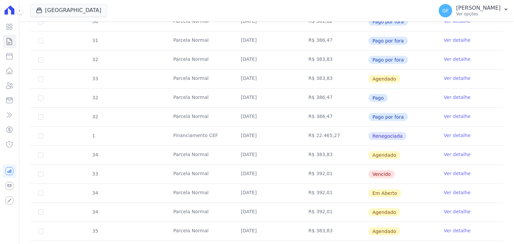
scroll to position [335, 0]
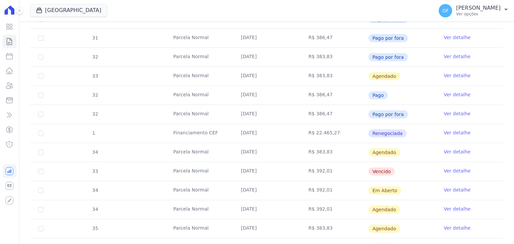
click at [6, 13] on icon at bounding box center [10, 9] width 10 height 9
click at [18, 6] on div at bounding box center [15, 10] width 7 height 21
click at [20, 10] on icon at bounding box center [19, 11] width 4 height 4
click at [13, 32] on link "Visão Geral" at bounding box center [10, 26] width 14 height 13
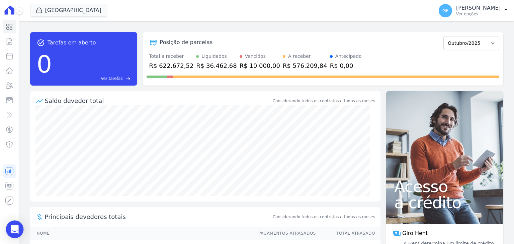
click at [11, 230] on icon "Open Intercom Messenger" at bounding box center [14, 229] width 9 height 9
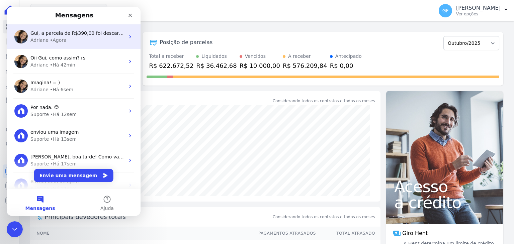
click at [78, 37] on div "Adriane • Agora" at bounding box center [77, 40] width 94 height 7
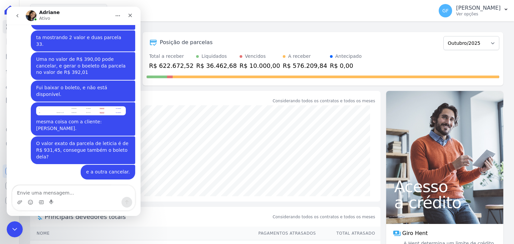
scroll to position [5238, 0]
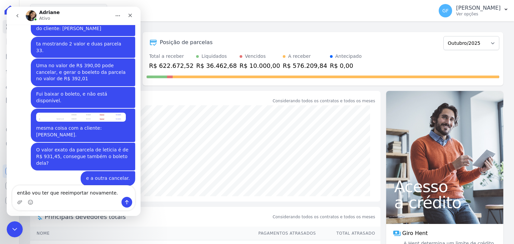
type textarea "então vou ter que reeimportar novamente."
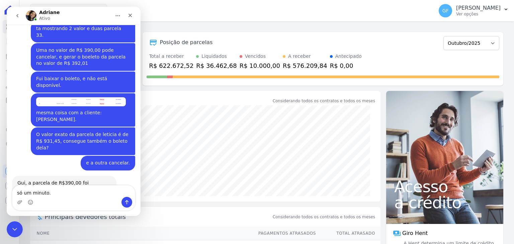
type textarea "só um minuto."
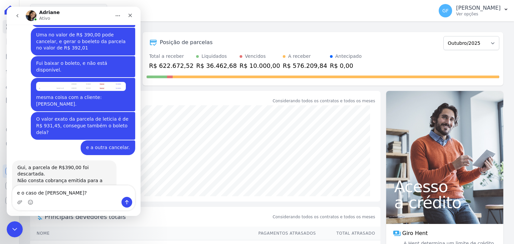
type textarea "e o caso de [PERSON_NAME]?"
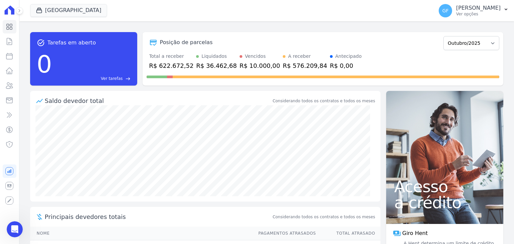
scroll to position [5284, 0]
click at [477, 10] on p "[PERSON_NAME]" at bounding box center [478, 8] width 45 height 7
click at [485, 6] on p "[PERSON_NAME]" at bounding box center [478, 8] width 45 height 7
click at [483, 14] on p "Ver opções" at bounding box center [478, 13] width 45 height 5
click at [10, 27] on icon at bounding box center [9, 27] width 8 height 8
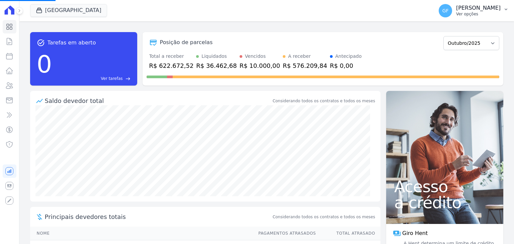
click at [497, 13] on p "Ver opções" at bounding box center [478, 13] width 45 height 5
click at [483, 13] on p "Ver opções" at bounding box center [478, 13] width 45 height 5
click at [506, 12] on icon "button" at bounding box center [505, 9] width 5 height 5
click at [469, 11] on p "[PERSON_NAME]" at bounding box center [478, 8] width 45 height 7
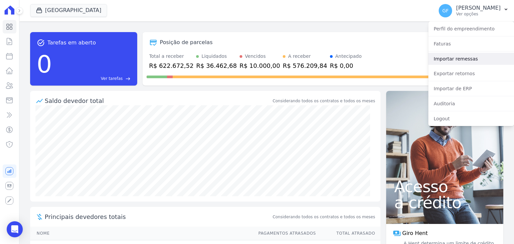
click at [448, 53] on link "Importar remessas" at bounding box center [472, 59] width 86 height 12
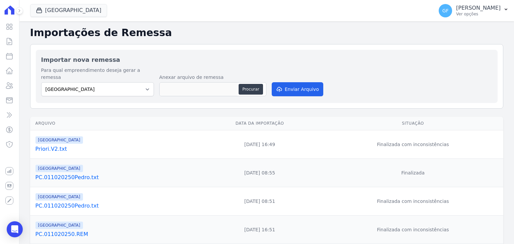
click at [264, 82] on div "Procurar" at bounding box center [212, 89] width 107 height 14
click at [249, 84] on button "Procurar" at bounding box center [251, 89] width 24 height 11
type input "PC.031020250.REM"
click at [293, 84] on button "Enviar Arquivo" at bounding box center [298, 89] width 52 height 14
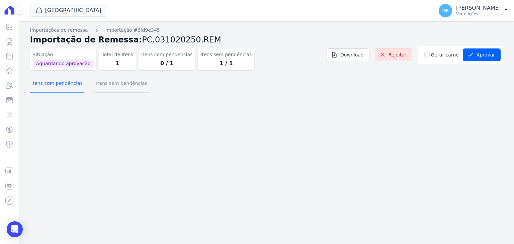
click at [136, 88] on button "Itens sem pendências" at bounding box center [122, 83] width 54 height 17
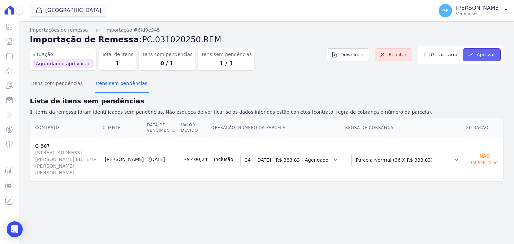
click at [480, 57] on button "Aprovar" at bounding box center [482, 55] width 38 height 13
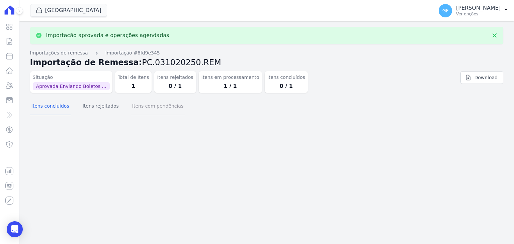
click at [143, 104] on button "Itens com pendências" at bounding box center [158, 106] width 54 height 17
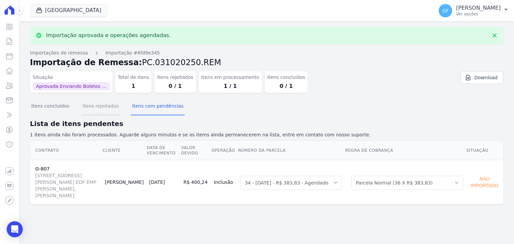
click at [110, 106] on button "Itens rejeitados" at bounding box center [100, 106] width 39 height 17
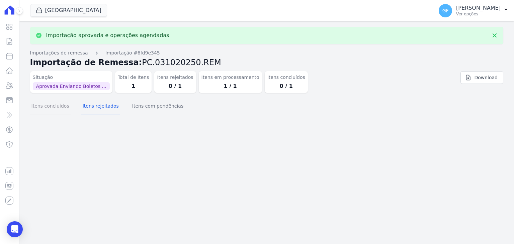
click at [50, 103] on button "Itens concluídos" at bounding box center [50, 106] width 41 height 17
click at [483, 11] on p "[PERSON_NAME]" at bounding box center [478, 8] width 45 height 7
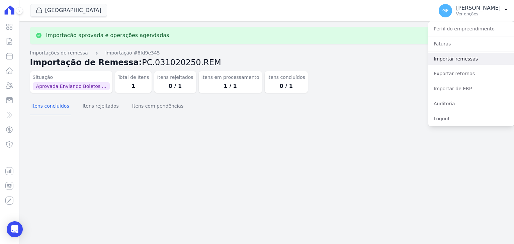
click at [453, 63] on link "Importar remessas" at bounding box center [472, 59] width 86 height 12
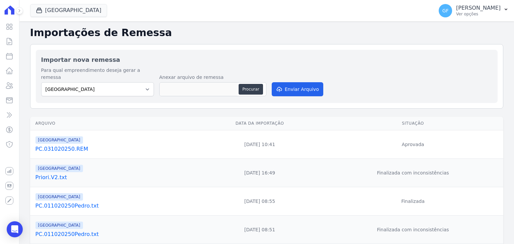
click at [50, 145] on link "PC.031020250.REM" at bounding box center [114, 149] width 159 height 8
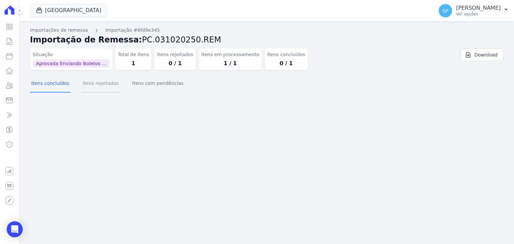
click at [101, 86] on button "Itens rejeitados" at bounding box center [100, 83] width 39 height 17
click at [144, 87] on button "Itens com pendências" at bounding box center [158, 83] width 54 height 17
click at [64, 84] on button "Itens concluídos" at bounding box center [50, 83] width 41 height 17
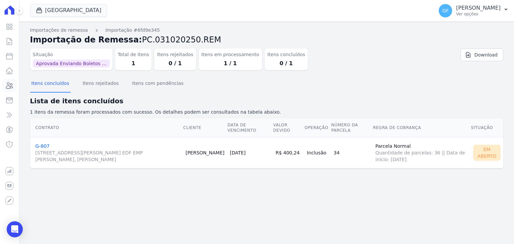
click at [7, 88] on icon at bounding box center [9, 86] width 8 height 8
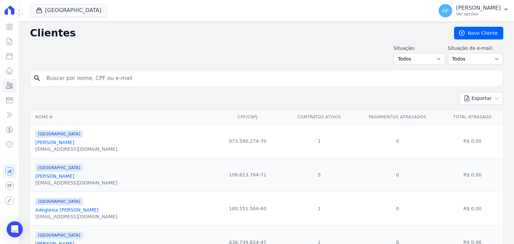
click at [98, 77] on input "search" at bounding box center [272, 78] width 458 height 13
type input "Victor Wanderley Albuquerque"
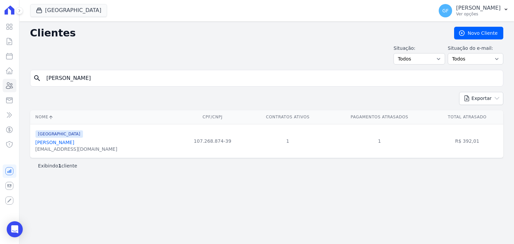
click at [56, 142] on link "Victor Wanderley Albuquerque" at bounding box center [54, 142] width 39 height 5
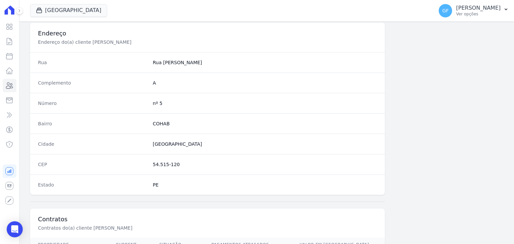
scroll to position [368, 0]
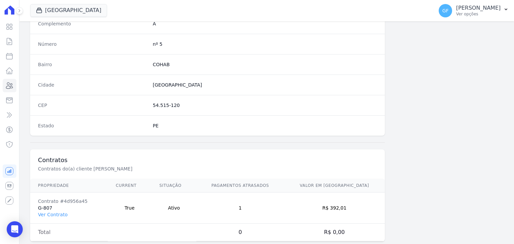
click at [52, 216] on td "Contrato #4d956a45 G-807 Ver Contrato" at bounding box center [69, 208] width 78 height 31
click at [52, 214] on link "Ver Contrato" at bounding box center [52, 214] width 29 height 5
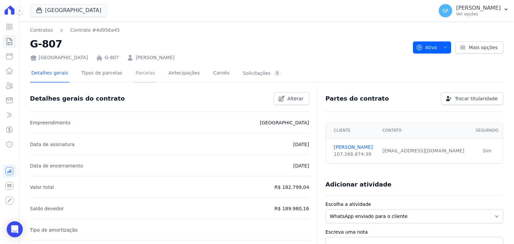
click at [135, 73] on link "Parcelas" at bounding box center [145, 74] width 22 height 18
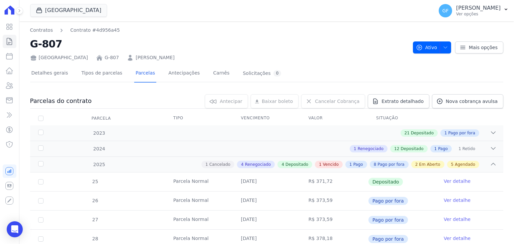
scroll to position [371, 0]
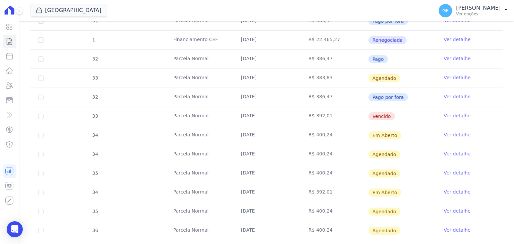
click at [450, 132] on link "Ver detalhe" at bounding box center [457, 135] width 27 height 7
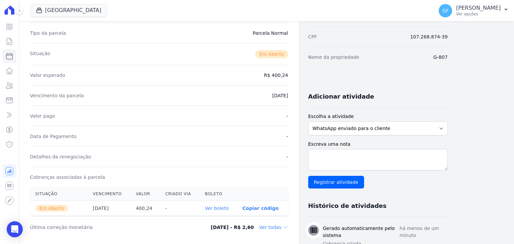
scroll to position [134, 0]
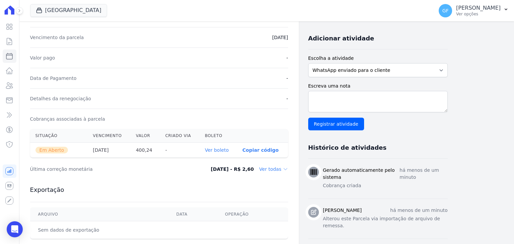
click at [213, 148] on link "Ver boleto" at bounding box center [217, 150] width 24 height 5
click at [19, 220] on div "Visão Geral Contratos Parcelas Lotes Clientes Minha Carteira Transferências Cré…" at bounding box center [9, 122] width 19 height 244
click at [16, 228] on icon "Open Intercom Messenger" at bounding box center [15, 229] width 8 height 9
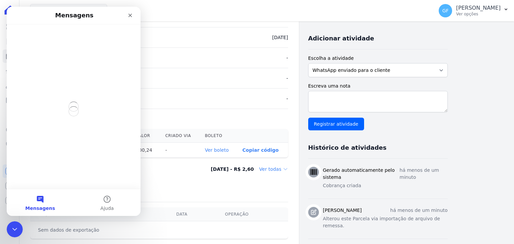
scroll to position [0, 0]
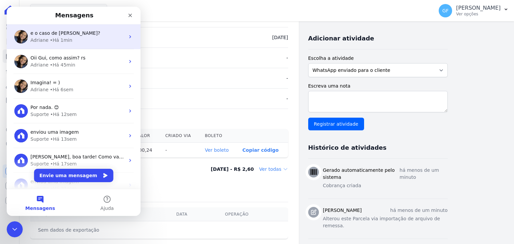
click at [65, 33] on span "e o caso de leticia?" at bounding box center [65, 32] width 70 height 5
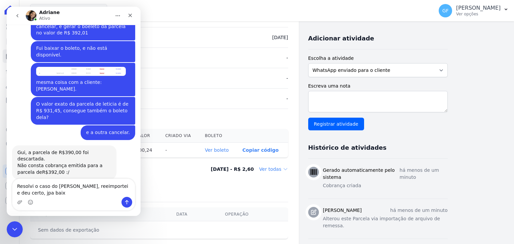
scroll to position [5219, 0]
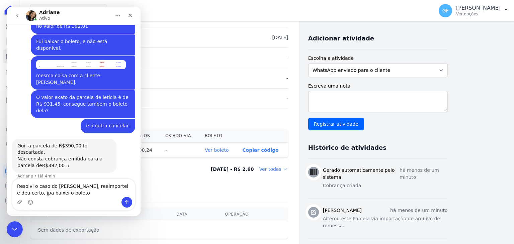
type textarea "Resolvi o caso do Victor, reeimportei e deu certo, jpa baixei o boleto"
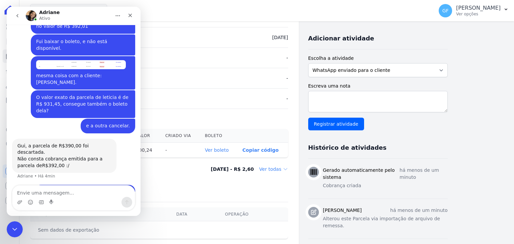
scroll to position [5234, 0]
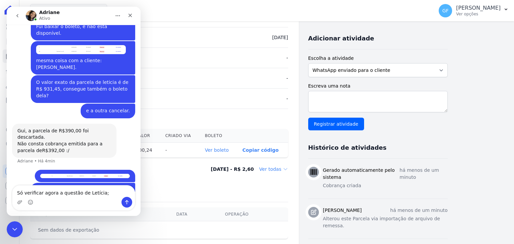
type textarea "Só verificar agora a questão de Letícia;"
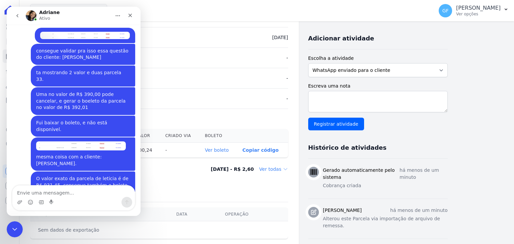
scroll to position [5124, 0]
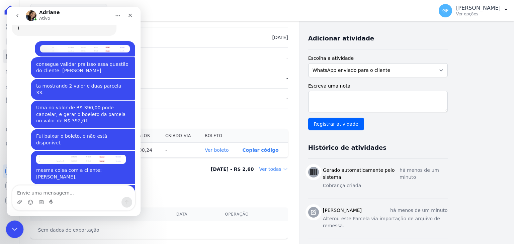
drag, startPoint x: 14, startPoint y: 234, endPoint x: 13, endPoint y: 262, distance: 27.8
click at [14, 235] on div "Encerramento do Messenger da Intercom" at bounding box center [14, 229] width 16 height 16
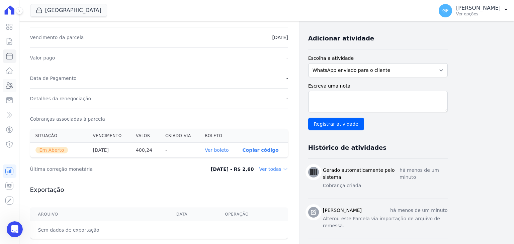
scroll to position [4916, 0]
click at [8, 84] on icon at bounding box center [9, 86] width 8 height 8
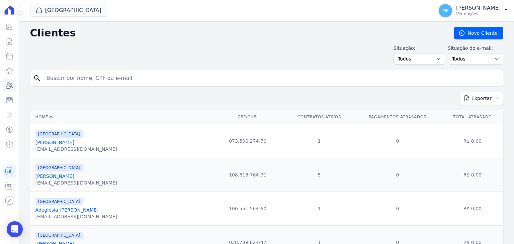
click at [122, 77] on input "search" at bounding box center [272, 78] width 458 height 13
type input "leticia nascim"
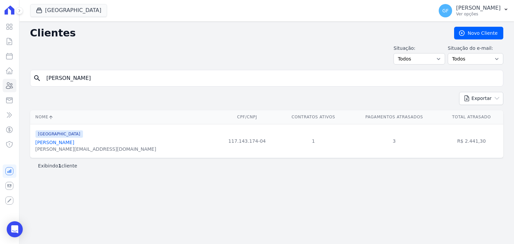
click at [74, 143] on link "Letícia Nascimento Soares Da Silva" at bounding box center [54, 142] width 39 height 5
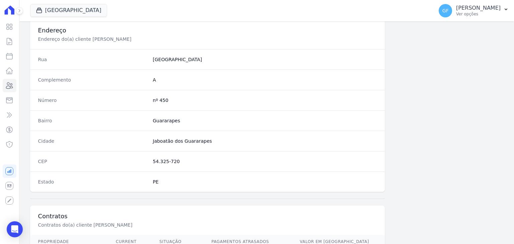
scroll to position [368, 0]
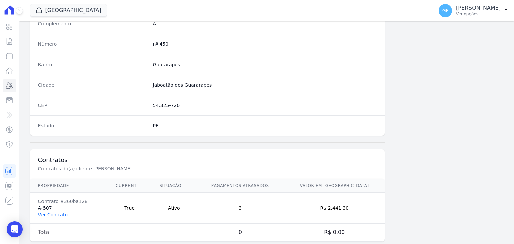
click at [57, 216] on link "Ver Contrato" at bounding box center [52, 214] width 29 height 5
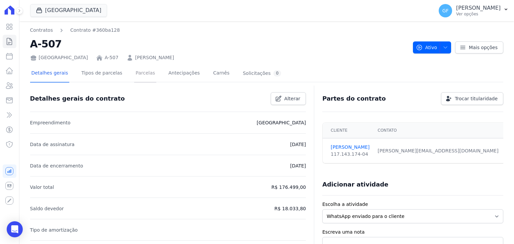
click at [142, 78] on link "Parcelas" at bounding box center [145, 74] width 22 height 18
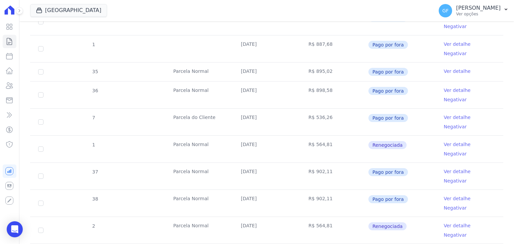
scroll to position [402, 0]
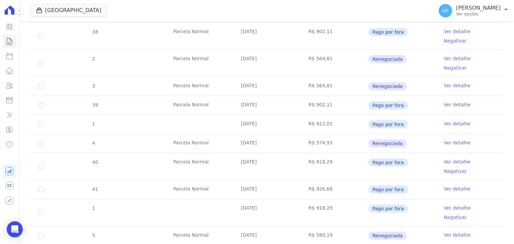
drag, startPoint x: 235, startPoint y: 175, endPoint x: 328, endPoint y: 178, distance: 93.8
drag, startPoint x: 236, startPoint y: 195, endPoint x: 393, endPoint y: 196, distance: 157.0
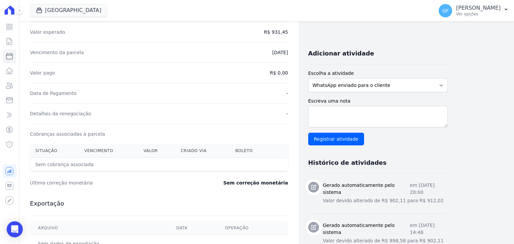
scroll to position [33, 0]
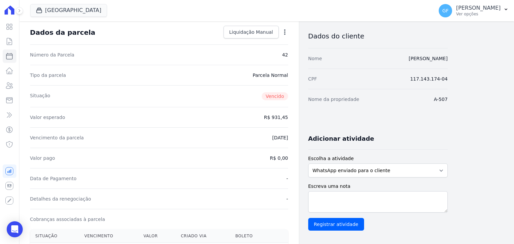
click at [288, 28] on div "Contratos Contrato #360ba128 Parcelas Parcela #42 Parcela #42 - Setembro de 202…" at bounding box center [159, 206] width 280 height 437
click at [287, 32] on icon "button" at bounding box center [285, 32] width 7 height 7
click at [286, 34] on icon "button" at bounding box center [285, 32] width 7 height 7
click at [286, 33] on icon "button" at bounding box center [285, 32] width 7 height 7
click at [255, 45] on link "Alterar" at bounding box center [256, 41] width 59 height 12
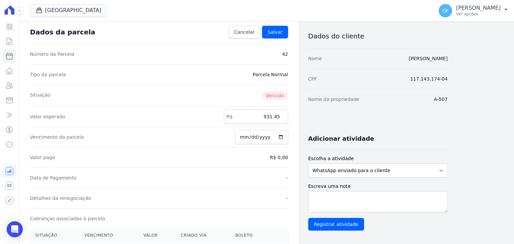
scroll to position [129, 0]
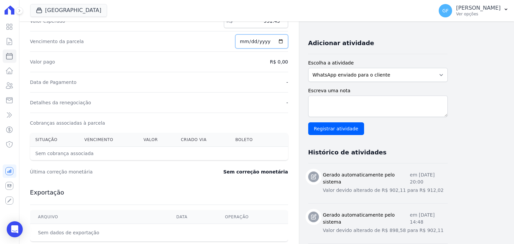
click at [246, 41] on input "2025-09-30" at bounding box center [261, 41] width 53 height 14
type input "[DATE]"
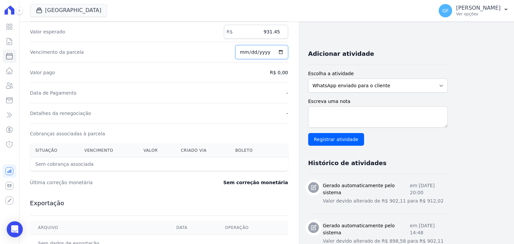
scroll to position [0, 0]
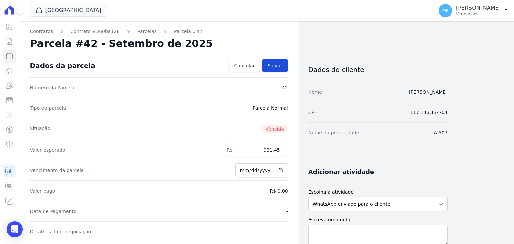
click at [275, 65] on span "Salvar" at bounding box center [275, 65] width 15 height 7
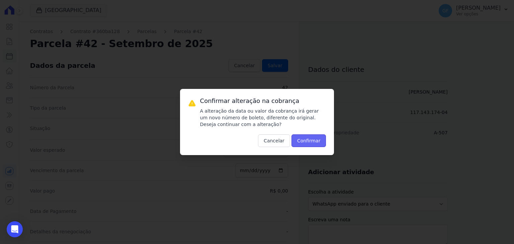
click at [306, 137] on button "Confirmar" at bounding box center [309, 141] width 35 height 13
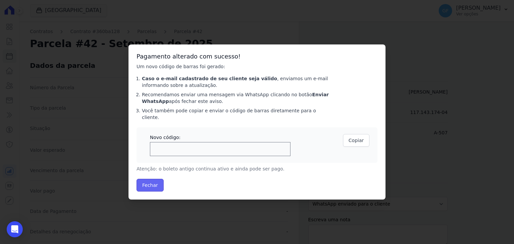
click at [153, 180] on button "Fechar" at bounding box center [150, 185] width 27 height 13
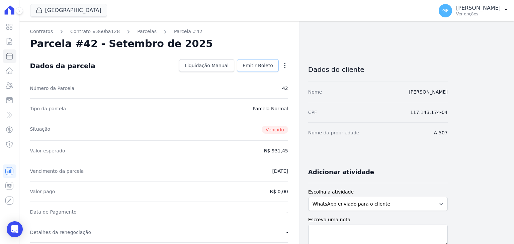
click at [268, 63] on span "Emitir Boleto" at bounding box center [258, 65] width 30 height 7
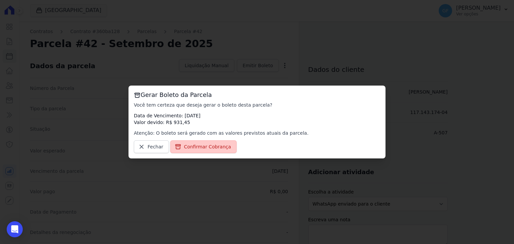
click at [203, 150] on span "Confirmar Cobrança" at bounding box center [207, 147] width 47 height 7
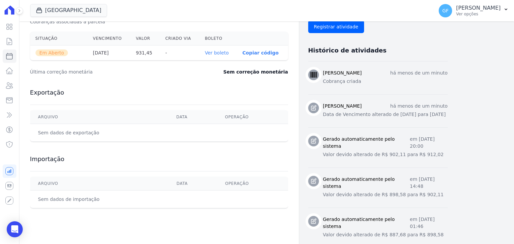
scroll to position [234, 0]
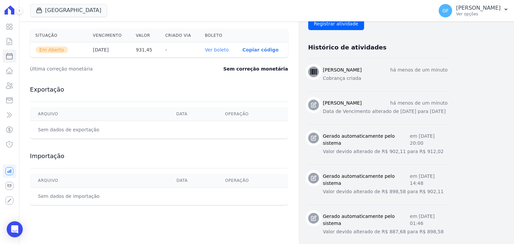
click at [216, 49] on link "Ver boleto" at bounding box center [217, 49] width 24 height 5
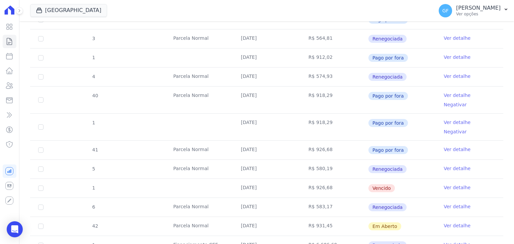
scroll to position [449, 0]
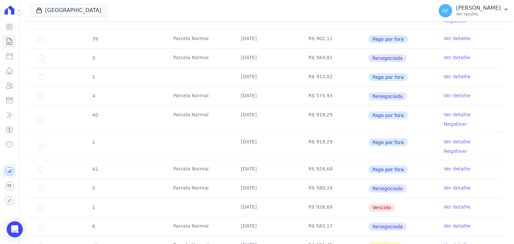
drag, startPoint x: 239, startPoint y: 109, endPoint x: 389, endPoint y: 108, distance: 150.3
click at [389, 198] on tr "1 [DATE] R$ 926,68 [GEOGRAPHIC_DATA] Ver detalhe" at bounding box center [266, 207] width 473 height 19
drag, startPoint x: 238, startPoint y: 130, endPoint x: 419, endPoint y: 133, distance: 181.1
click at [419, 217] on tr "6 [GEOGRAPHIC_DATA] [DATE] R$ 583,17 Renegociada Ver detalhe" at bounding box center [266, 226] width 473 height 19
click at [416, 218] on td "Renegociada" at bounding box center [402, 227] width 68 height 19
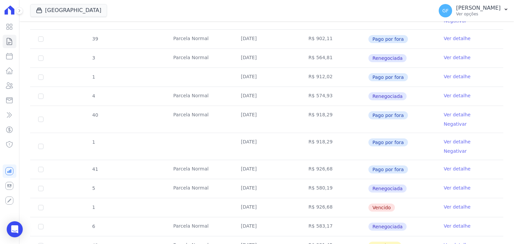
click at [452, 223] on link "Ver detalhe" at bounding box center [457, 226] width 27 height 7
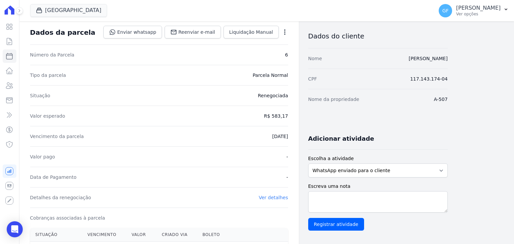
scroll to position [134, 0]
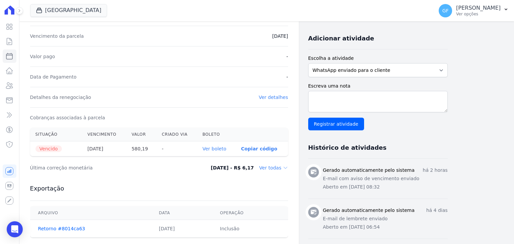
click at [222, 147] on link "Ver boleto" at bounding box center [215, 148] width 24 height 5
click at [12, 232] on icon "Open Intercom Messenger" at bounding box center [15, 229] width 8 height 9
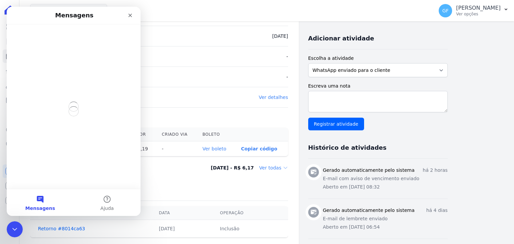
scroll to position [0, 0]
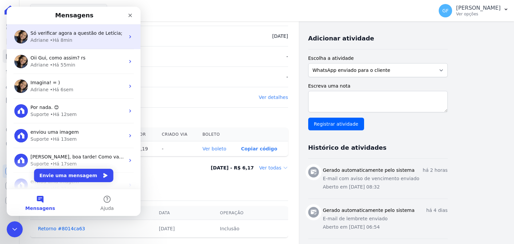
click at [43, 36] on div "Só verificar agora a questão de Letícia;" at bounding box center [77, 33] width 94 height 7
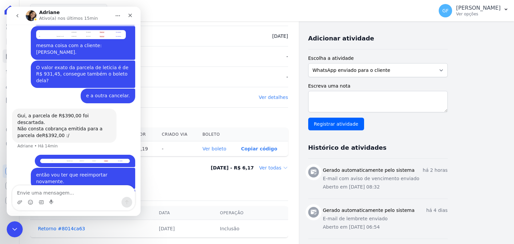
scroll to position [5199, 0]
type textarea "consegui, obrigado!!"
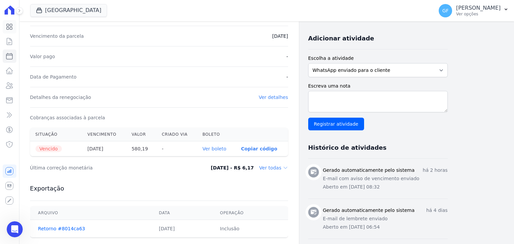
scroll to position [4891, 0]
click at [9, 25] on icon at bounding box center [10, 27] width 6 height 6
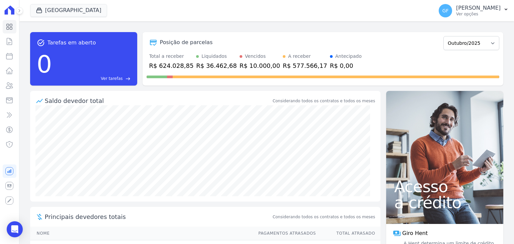
click at [21, 15] on div "[GEOGRAPHIC_DATA] Você possui apenas um empreendimento Aplicar GF [PERSON_NAME]…" at bounding box center [266, 10] width 495 height 21
click at [20, 13] on button at bounding box center [19, 10] width 7 height 7
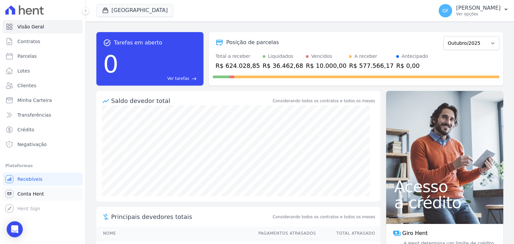
click at [35, 197] on span "Conta Hent" at bounding box center [30, 194] width 26 height 7
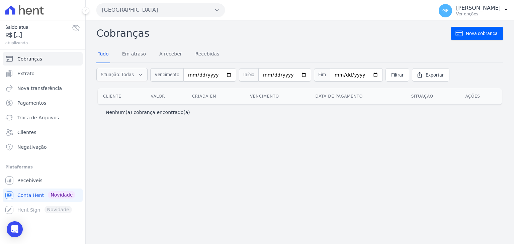
click at [77, 28] on icon at bounding box center [76, 28] width 7 height 6
click at [77, 28] on icon at bounding box center [76, 28] width 2 height 2
click at [27, 77] on link "Extrato" at bounding box center [43, 73] width 80 height 13
